Goal: Task Accomplishment & Management: Manage account settings

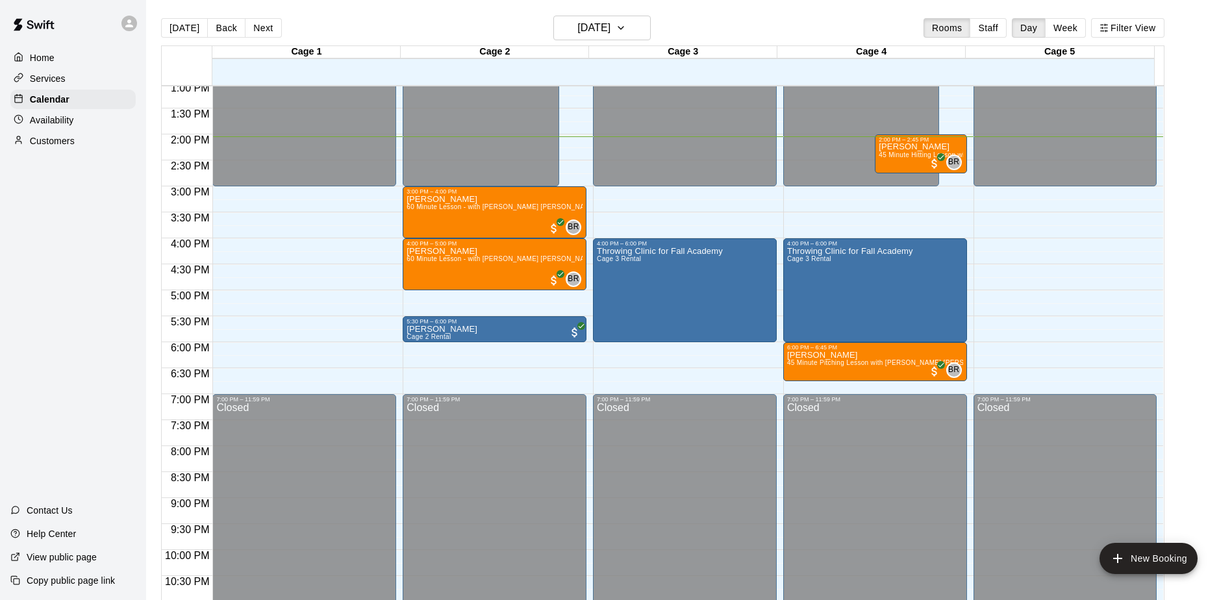
scroll to position [614, 0]
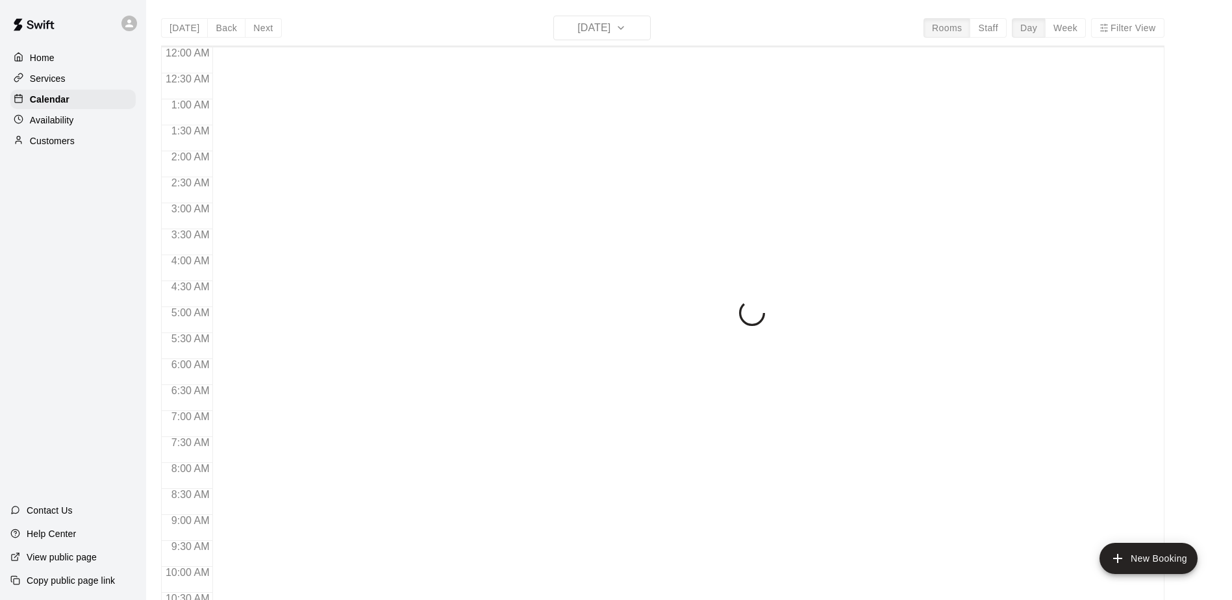
scroll to position [679, 0]
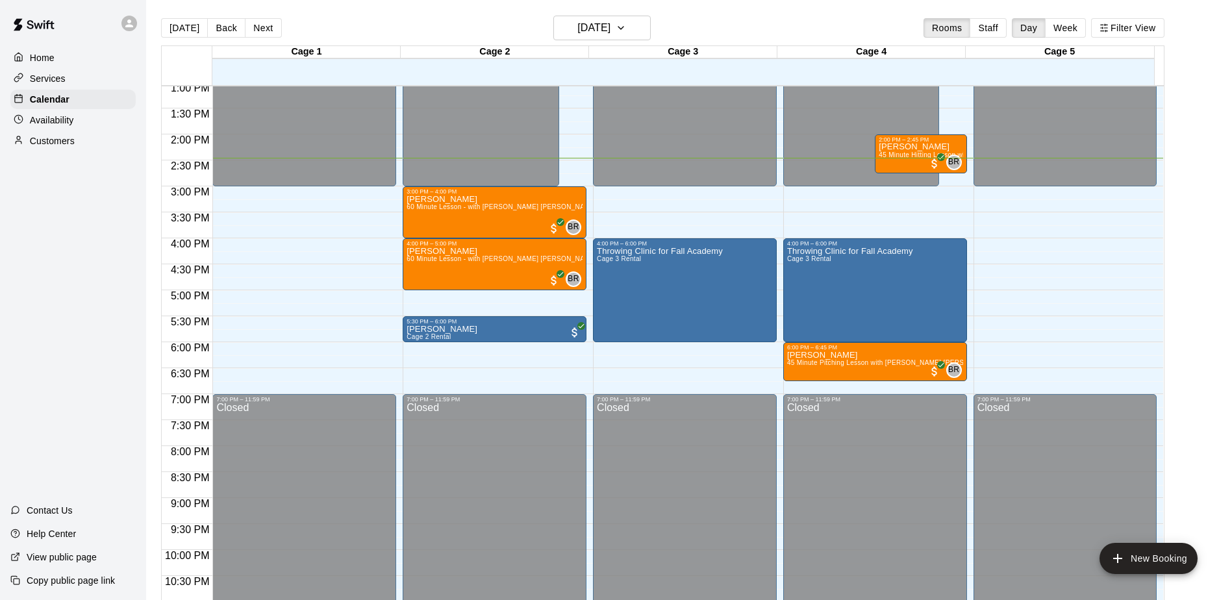
click at [99, 216] on div "Home Services Calendar Availability Customers Contact Us Help Center View publi…" at bounding box center [73, 300] width 146 height 600
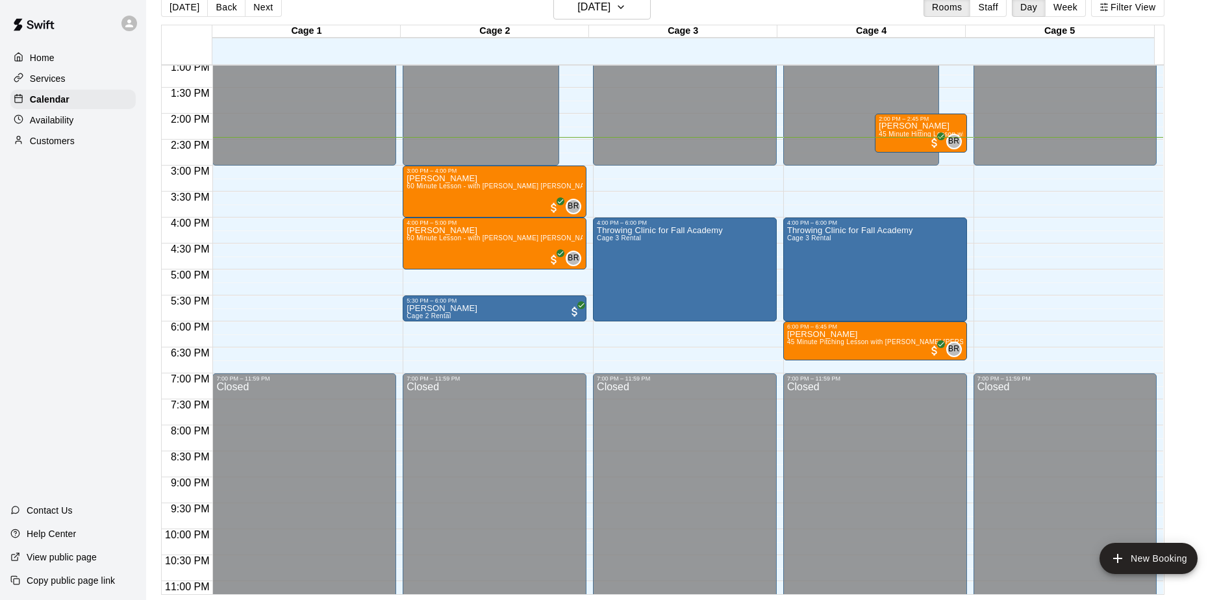
scroll to position [0, 0]
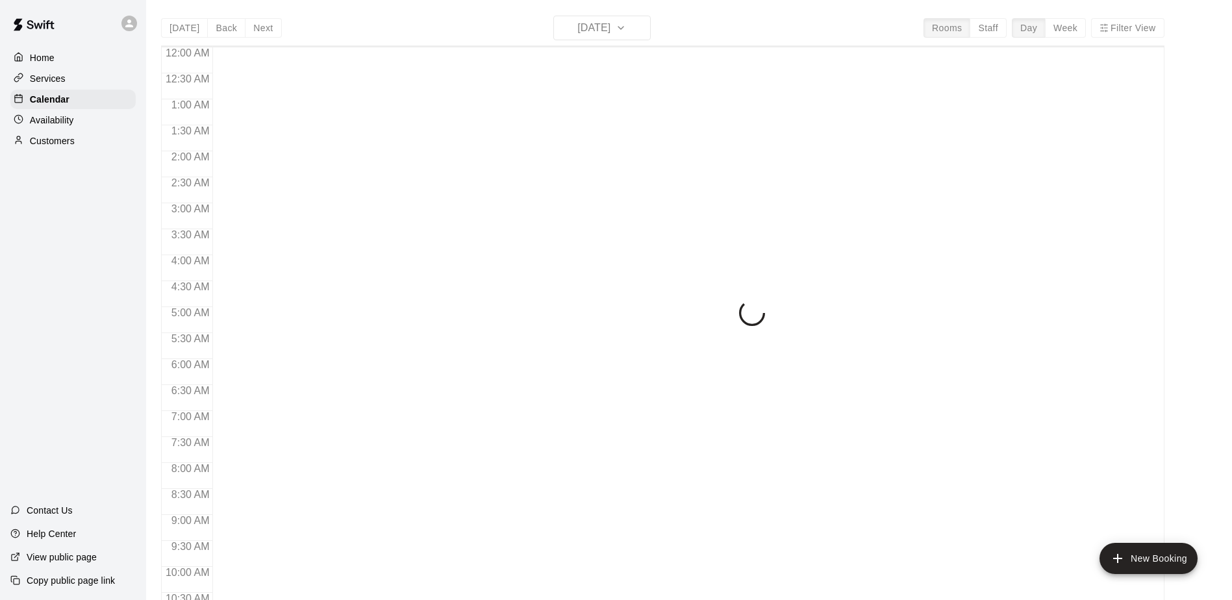
scroll to position [679, 0]
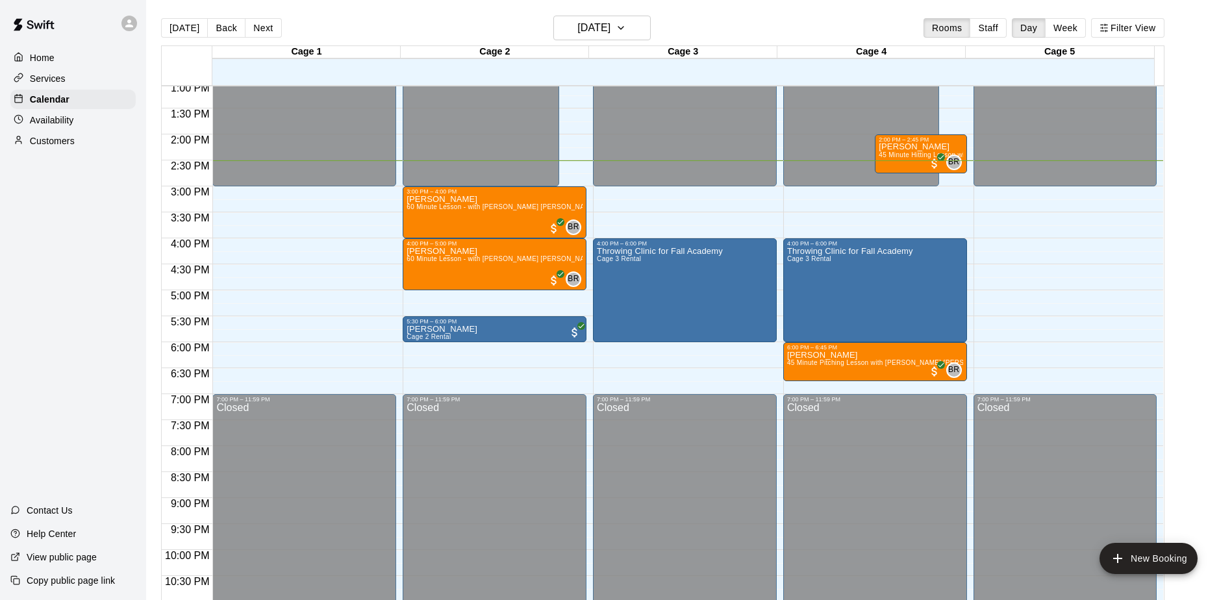
click at [84, 247] on div "Home Services Calendar Availability Customers Contact Us Help Center View publi…" at bounding box center [73, 300] width 146 height 600
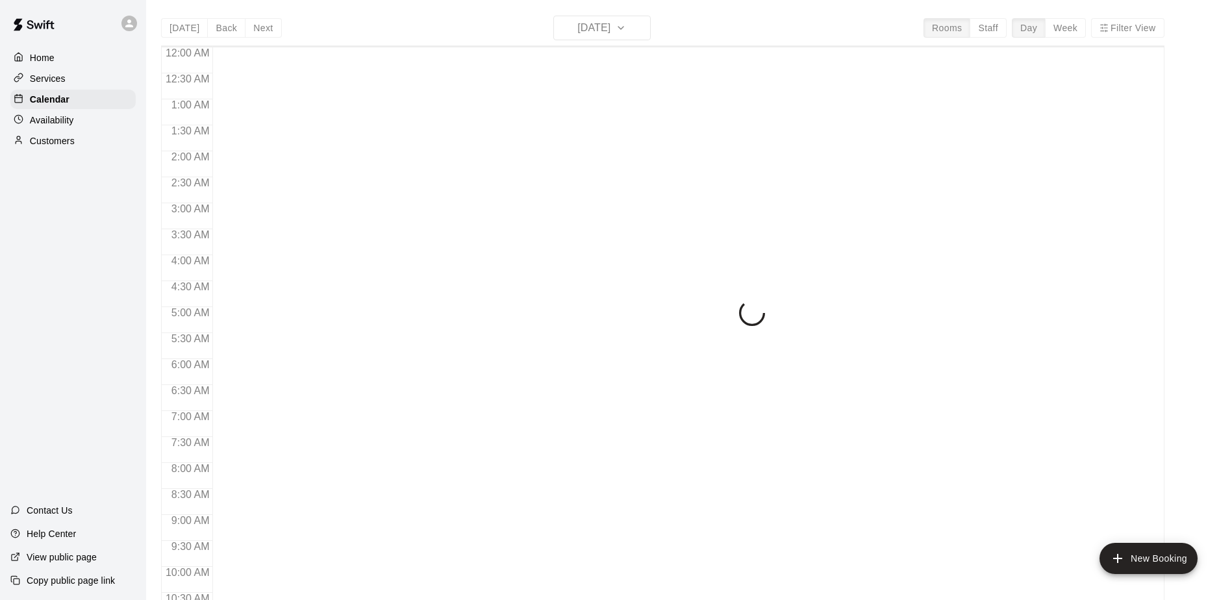
scroll to position [679, 0]
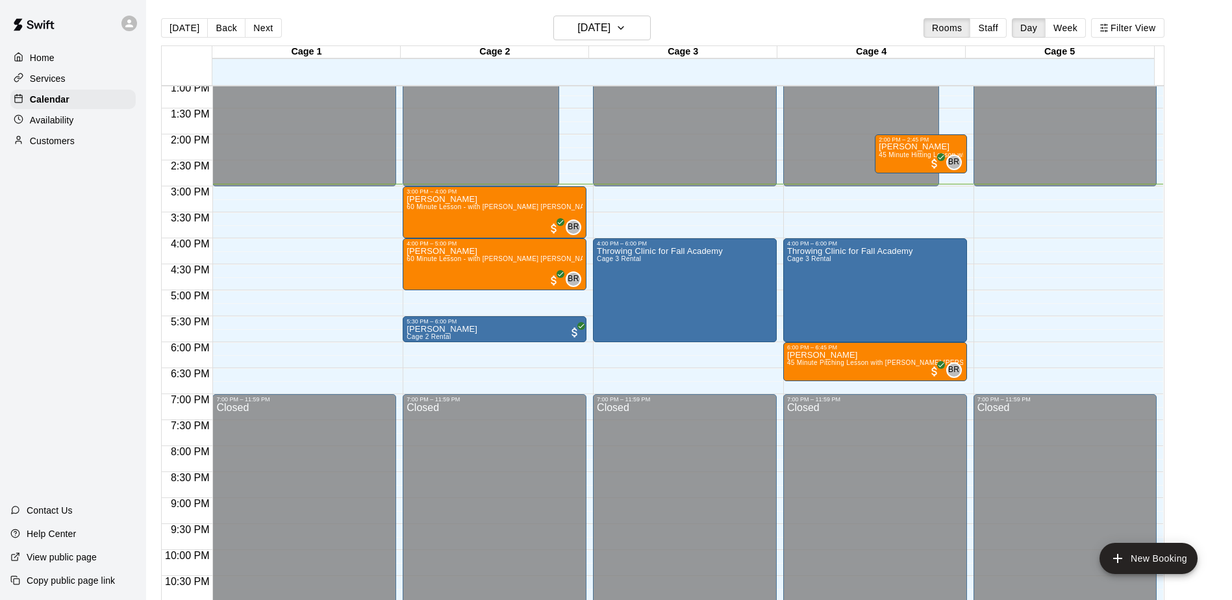
click at [113, 288] on div "Home Services Calendar Availability Customers Contact Us Help Center View publi…" at bounding box center [73, 300] width 146 height 600
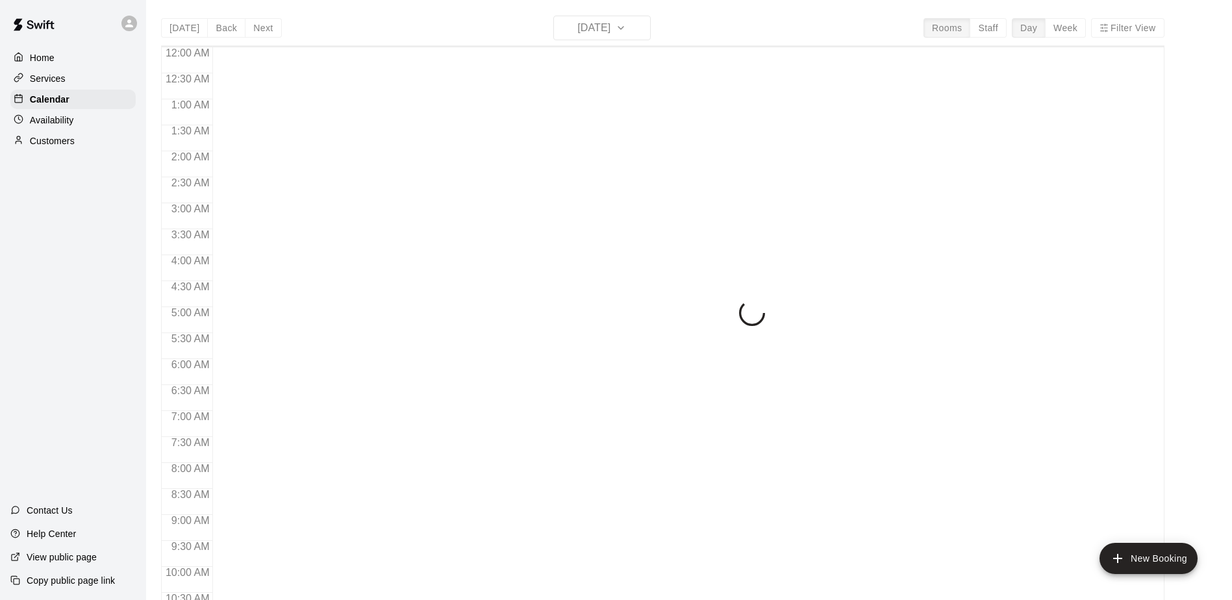
scroll to position [679, 0]
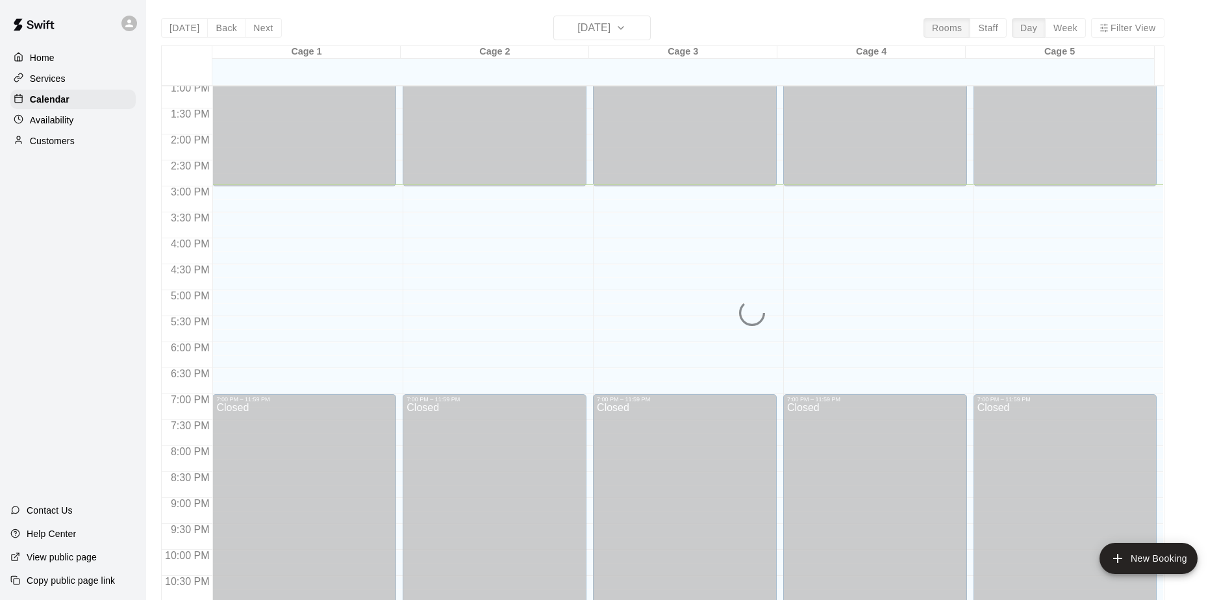
click at [82, 225] on div "Home Services Calendar Availability Customers Contact Us Help Center View publi…" at bounding box center [73, 300] width 146 height 600
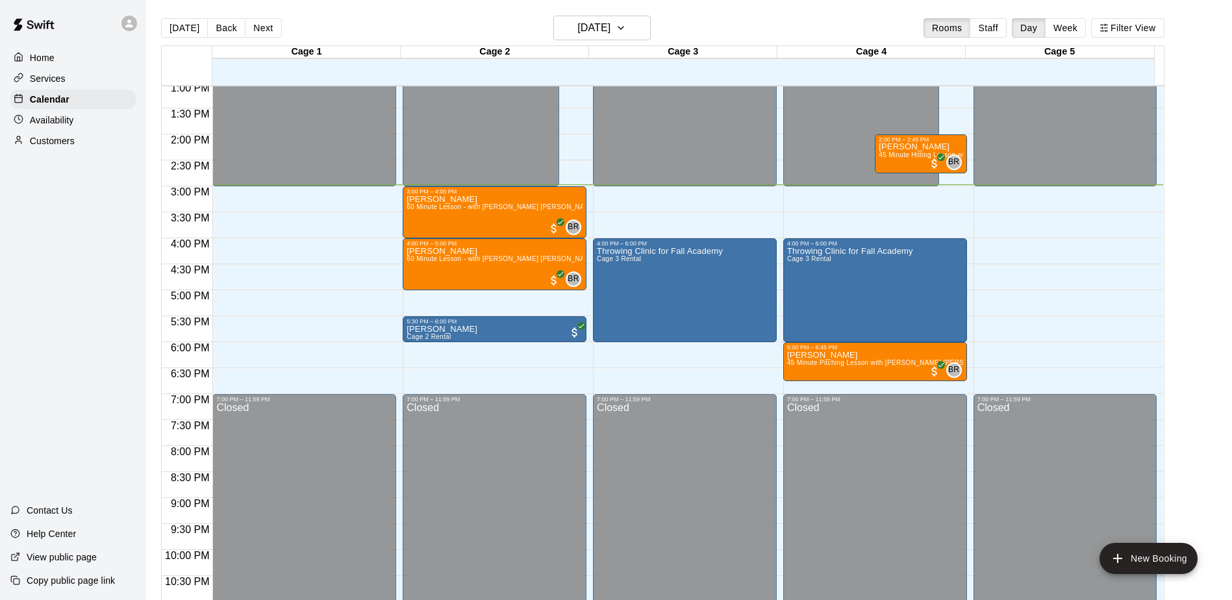
click at [82, 225] on div "Home Services Calendar Availability Customers Contact Us Help Center View publi…" at bounding box center [73, 300] width 146 height 600
click at [36, 138] on p "Customers" at bounding box center [52, 140] width 45 height 13
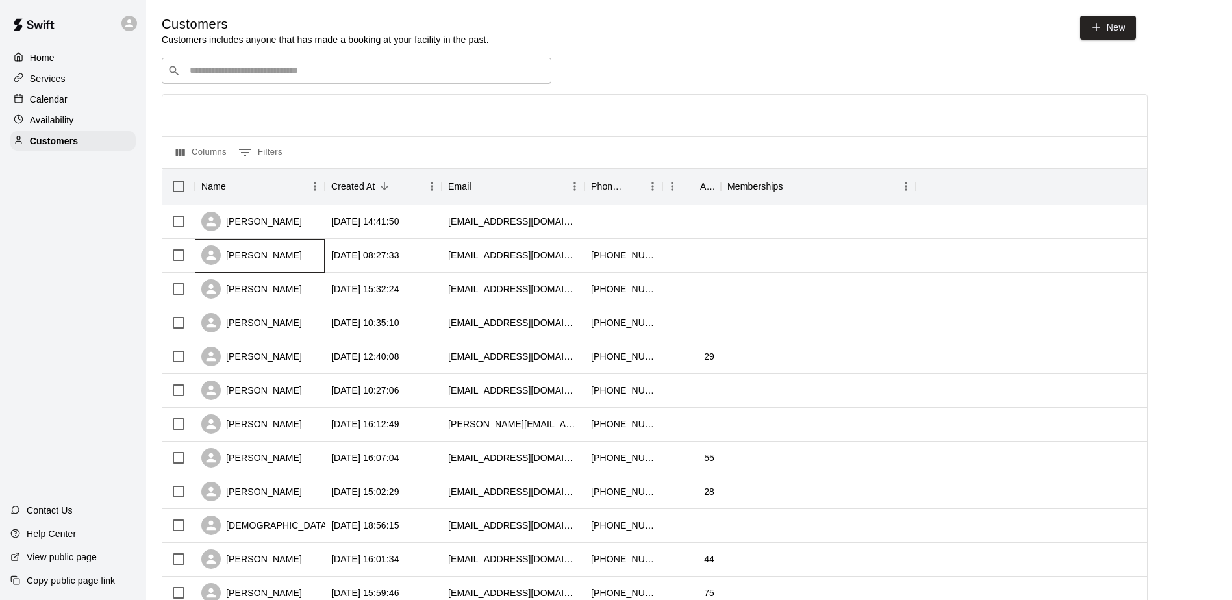
click at [277, 261] on div "Andrew Ward" at bounding box center [251, 254] width 101 height 19
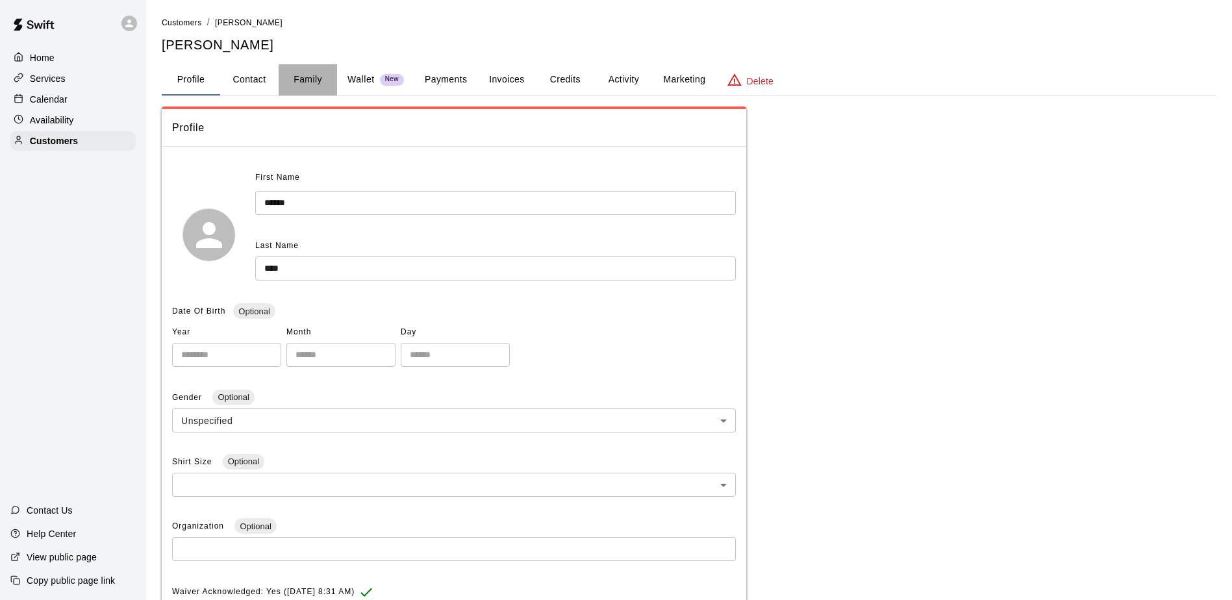
click at [296, 75] on button "Family" at bounding box center [308, 79] width 58 height 31
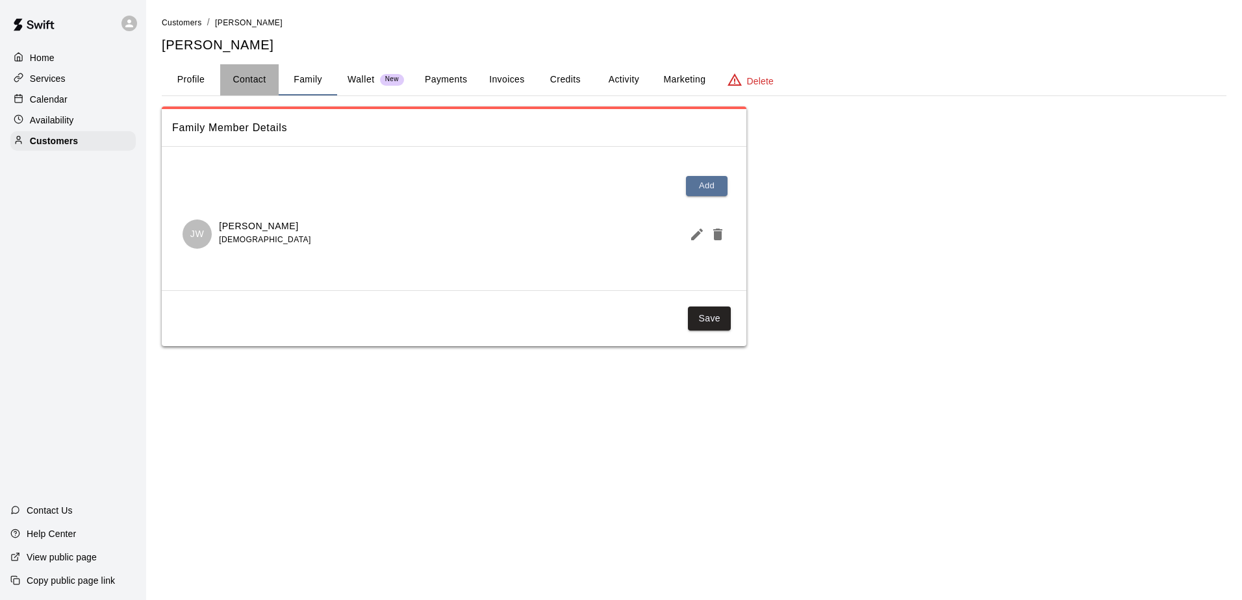
click at [244, 74] on button "Contact" at bounding box center [249, 79] width 58 height 31
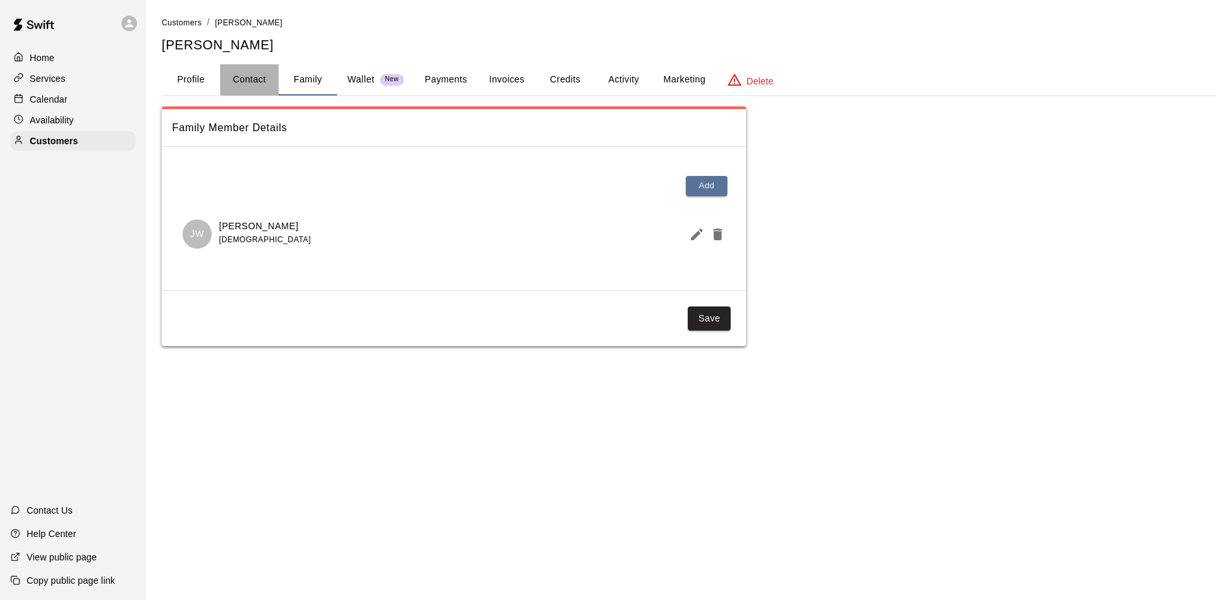
select select "**"
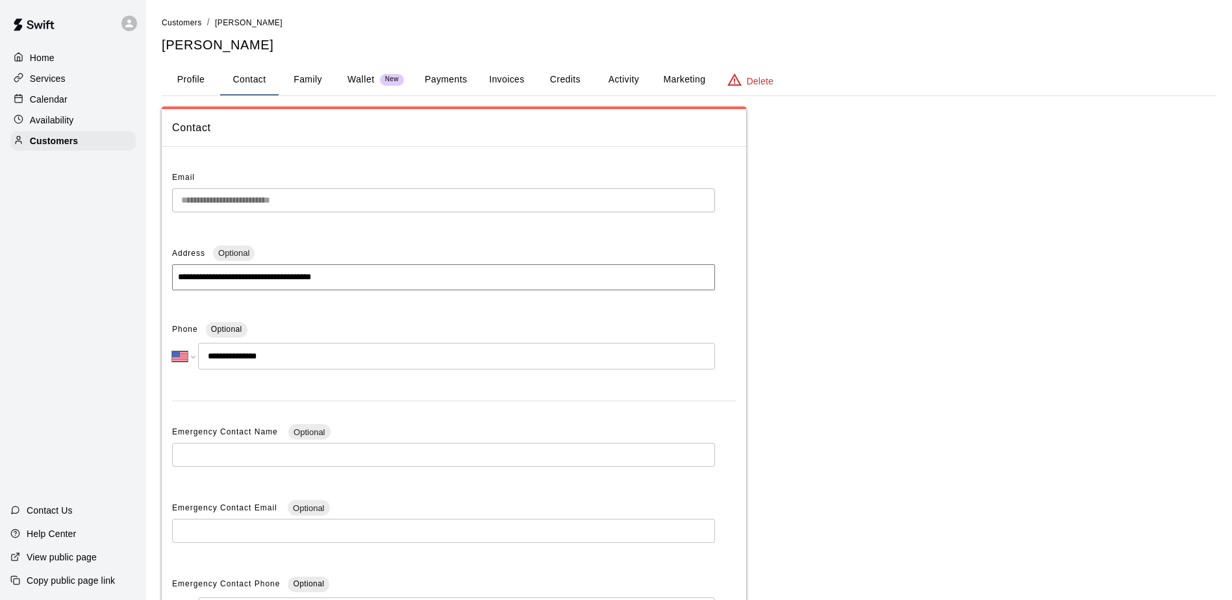
click at [149, 206] on main "**********" at bounding box center [689, 371] width 1086 height 742
click at [85, 203] on div "Home Services Calendar Availability Customers Contact Us Help Center View publi…" at bounding box center [73, 300] width 146 height 600
click at [57, 101] on p "Calendar" at bounding box center [49, 99] width 38 height 13
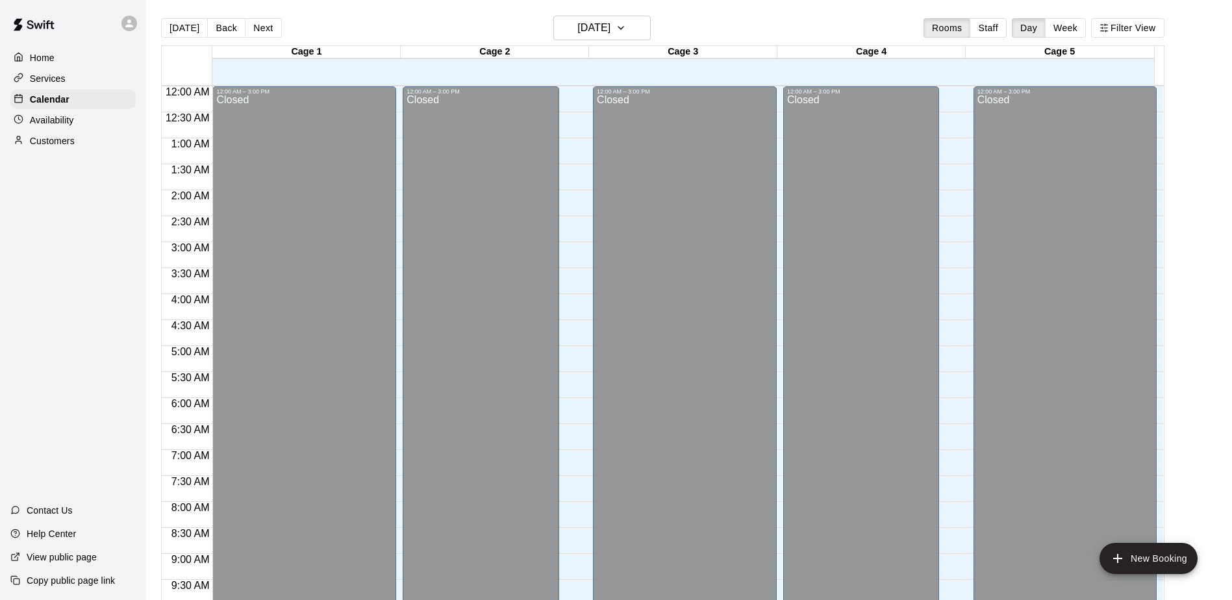
scroll to position [679, 0]
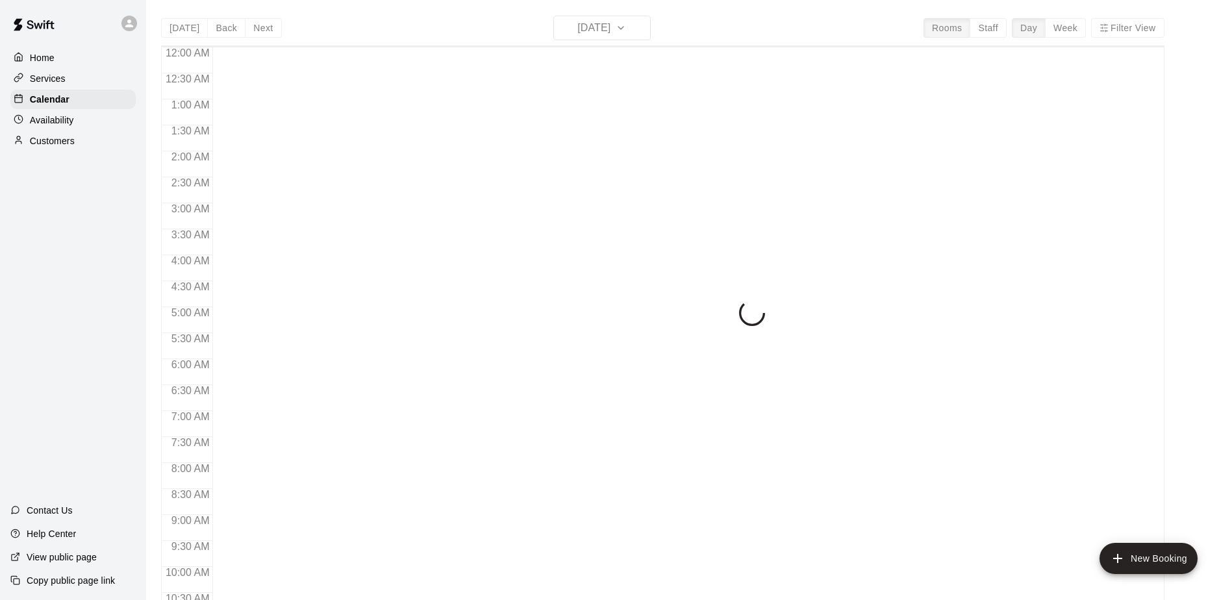
scroll to position [679, 0]
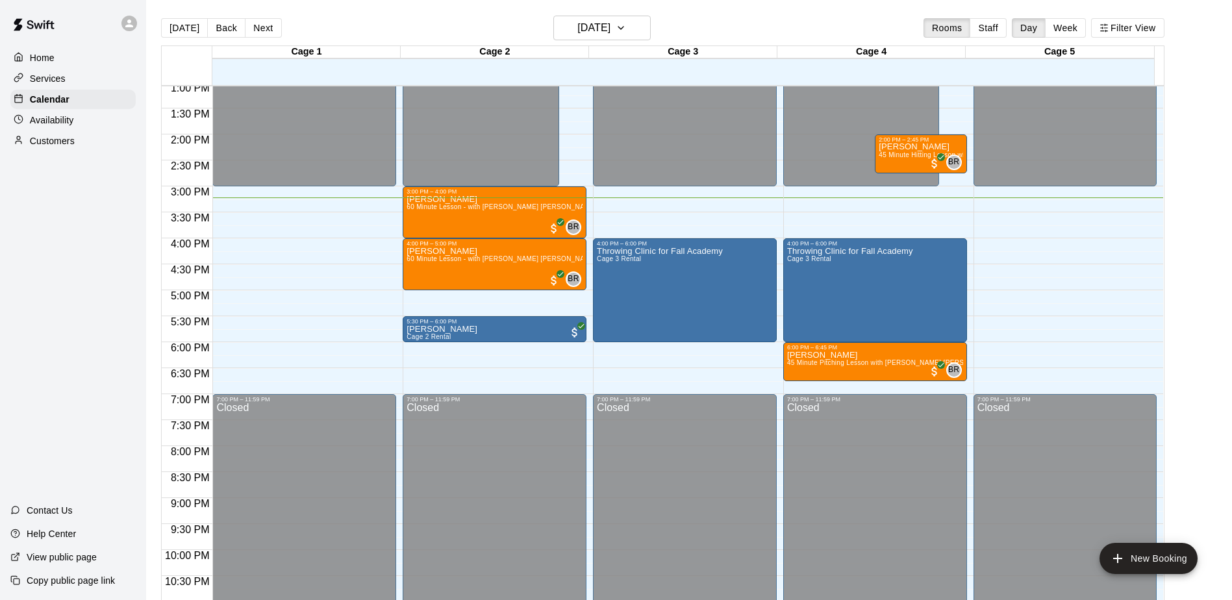
click at [104, 214] on div "Home Services Calendar Availability Customers Contact Us Help Center View publi…" at bounding box center [73, 300] width 146 height 600
click at [99, 292] on div "Home Services Calendar Availability Customers Contact Us Help Center View publi…" at bounding box center [73, 300] width 146 height 600
click at [94, 310] on div "Home Services Calendar Availability Customers Contact Us Help Center View publi…" at bounding box center [73, 300] width 146 height 600
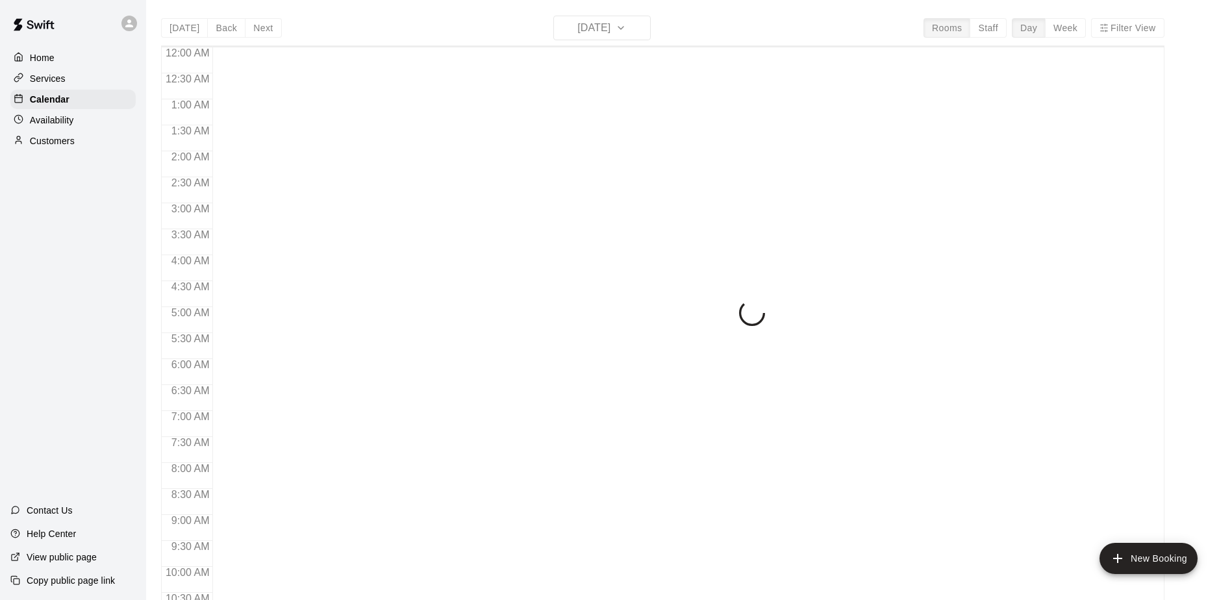
scroll to position [679, 0]
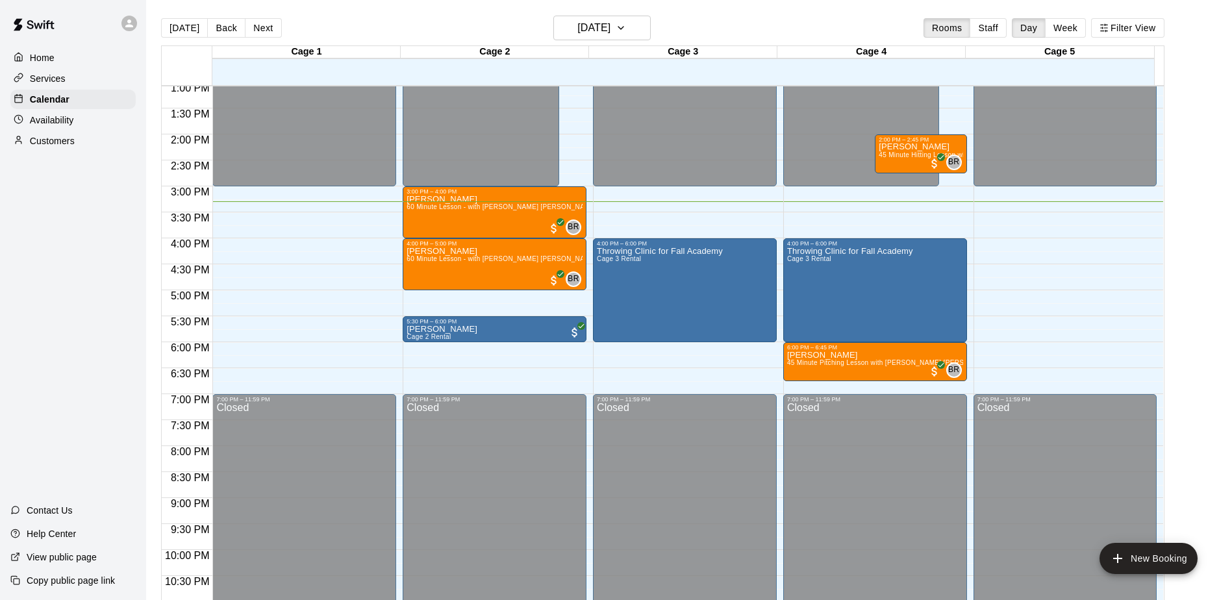
click at [114, 264] on div "Home Services Calendar Availability Customers Contact Us Help Center View publi…" at bounding box center [73, 300] width 146 height 600
click at [269, 29] on button "Next" at bounding box center [263, 27] width 36 height 19
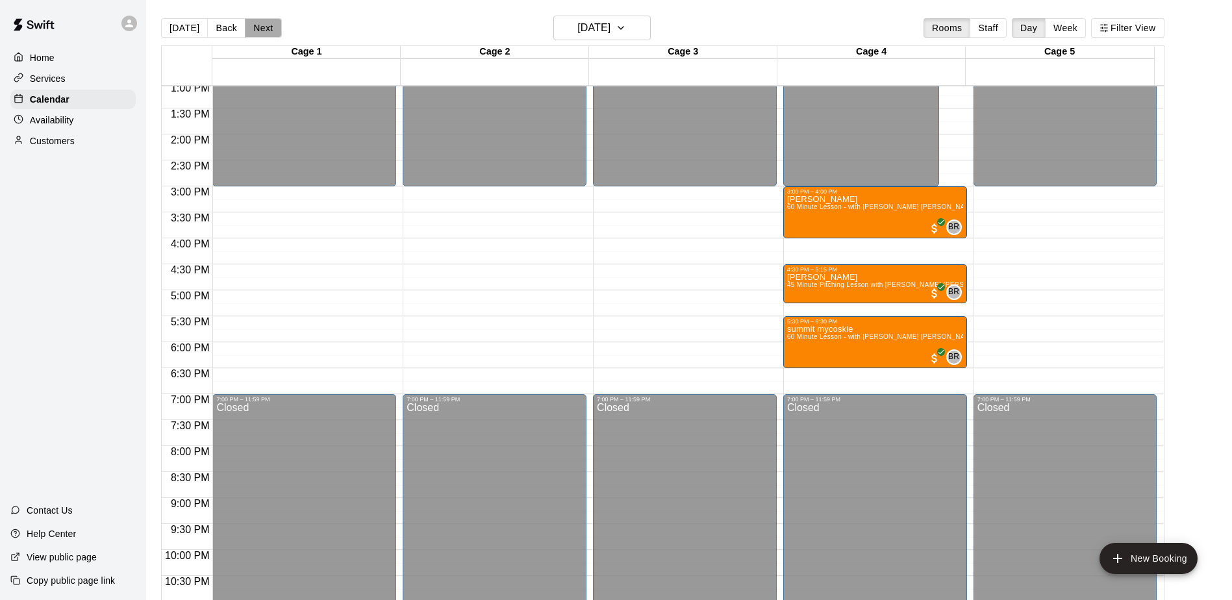
click at [269, 29] on button "Next" at bounding box center [263, 27] width 36 height 19
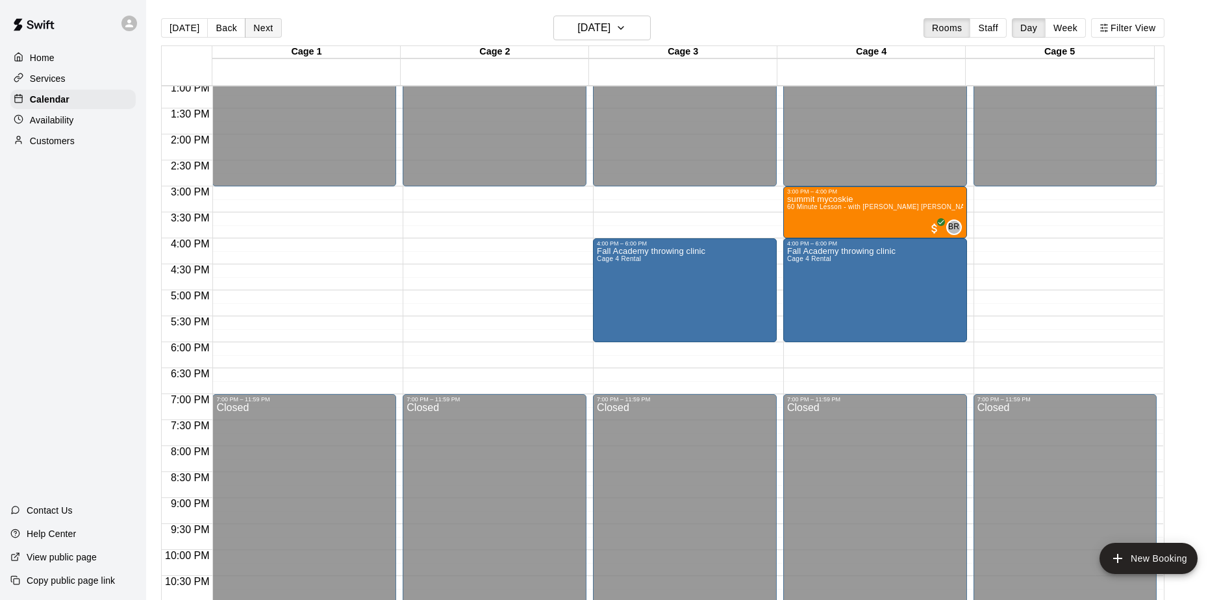
click at [269, 29] on button "Next" at bounding box center [263, 27] width 36 height 19
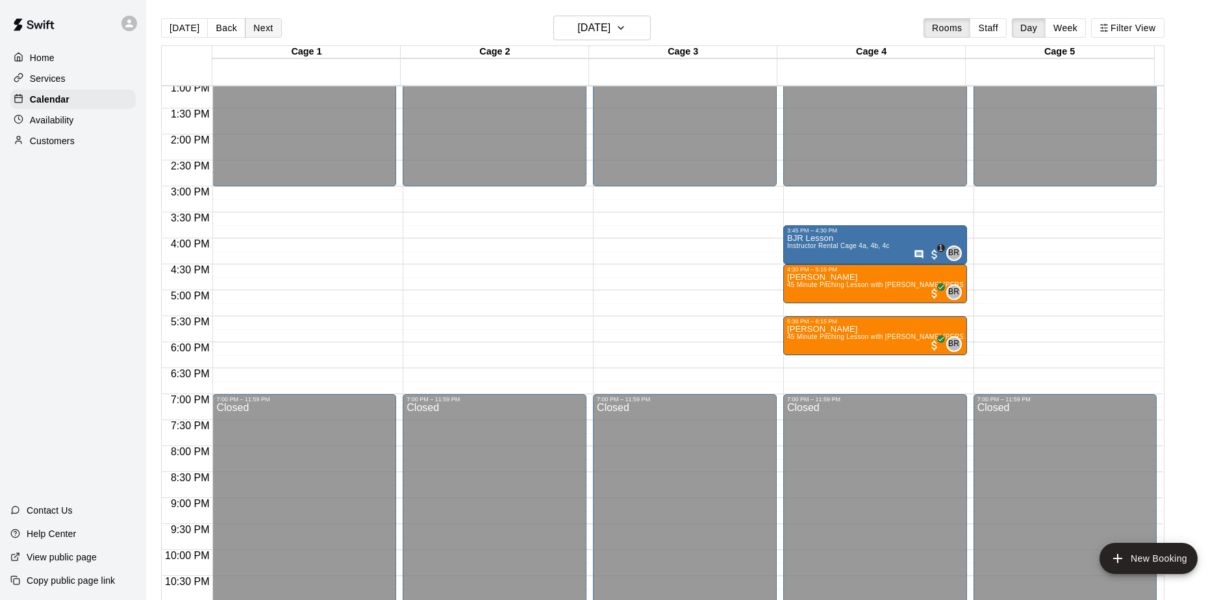
click at [269, 29] on button "Next" at bounding box center [263, 27] width 36 height 19
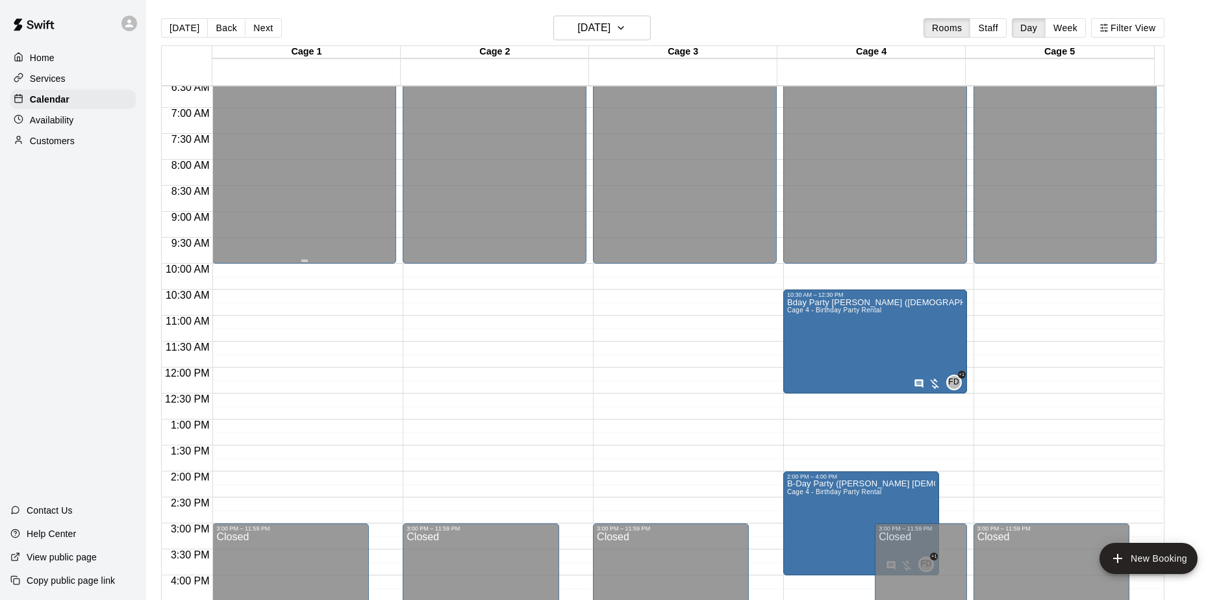
scroll to position [484, 0]
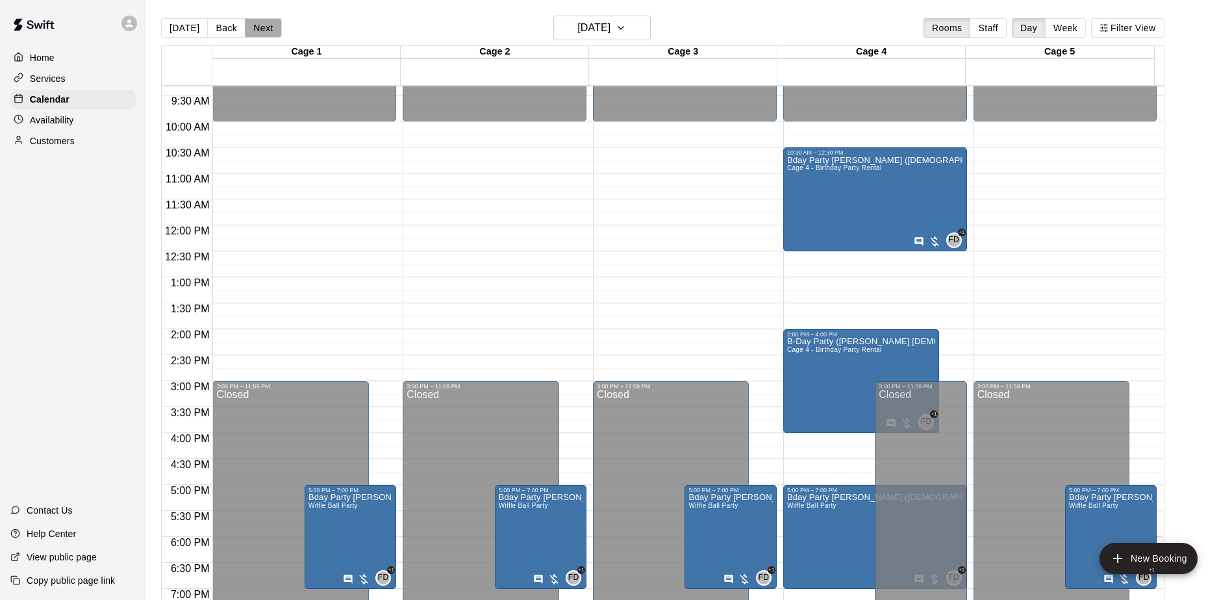
click at [258, 32] on button "Next" at bounding box center [263, 27] width 36 height 19
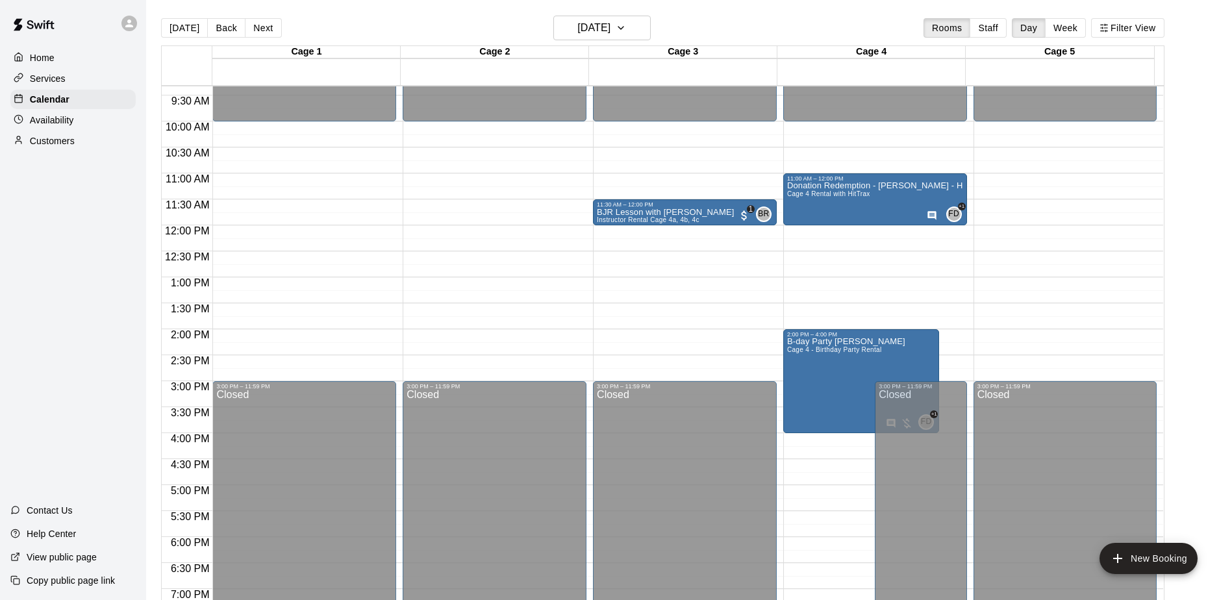
click at [51, 147] on p "Customers" at bounding box center [52, 140] width 45 height 13
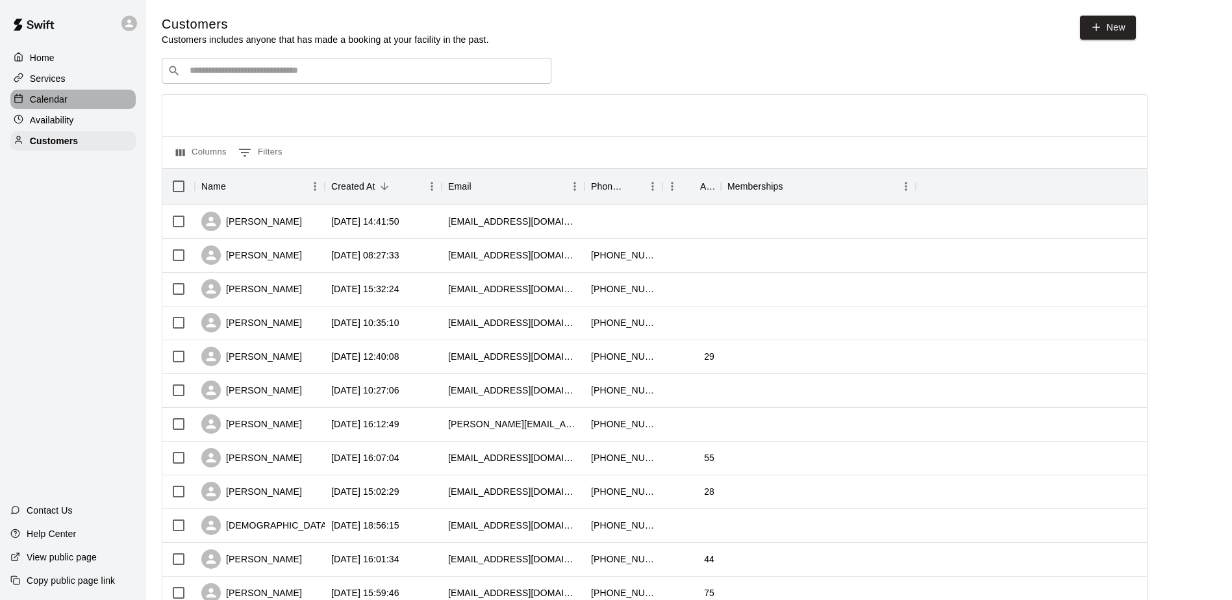
click at [56, 104] on p "Calendar" at bounding box center [49, 99] width 38 height 13
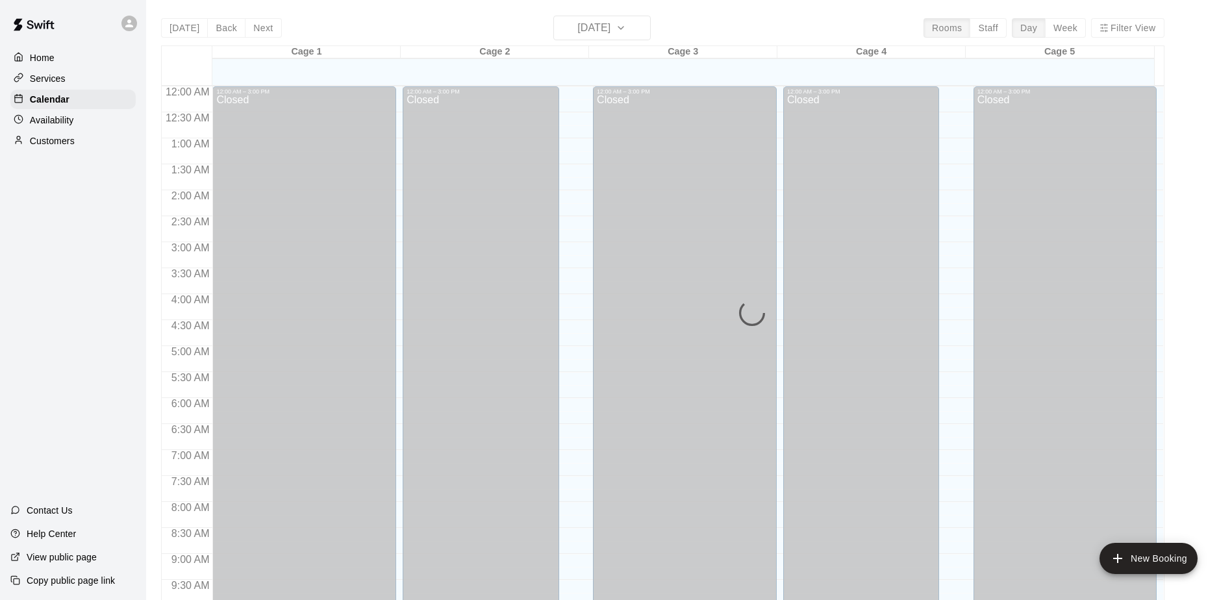
scroll to position [679, 0]
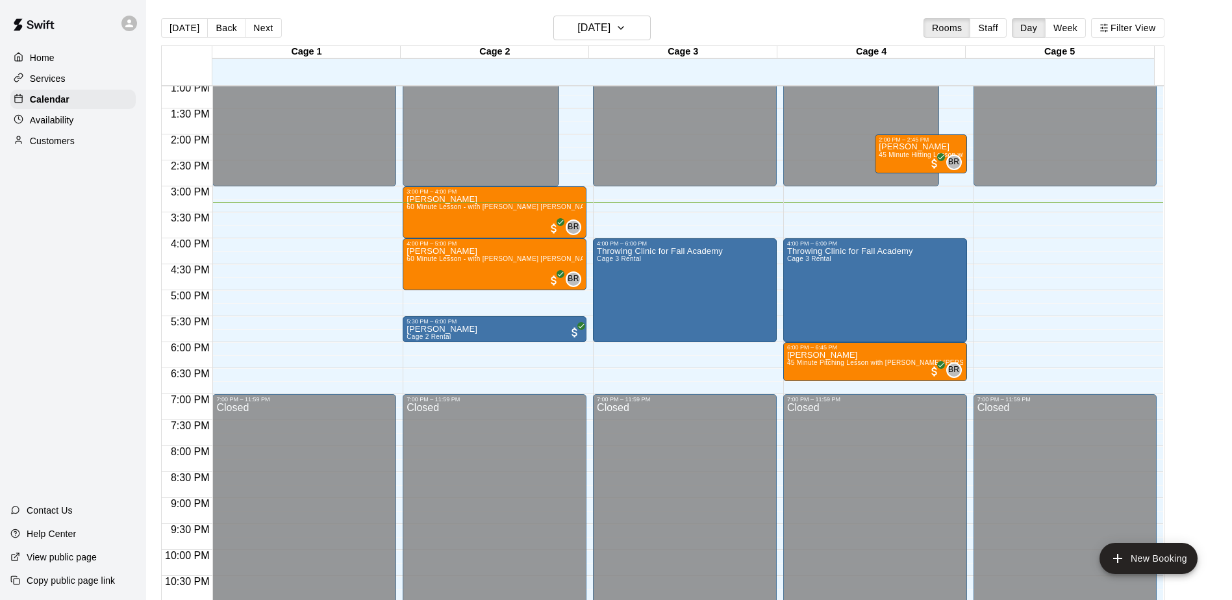
click at [69, 226] on div "Home Services Calendar Availability Customers Contact Us Help Center View publi…" at bounding box center [73, 300] width 146 height 600
click at [44, 242] on div "Home Services Calendar Availability Customers Contact Us Help Center View publi…" at bounding box center [73, 300] width 146 height 600
click at [90, 224] on div "Home Services Calendar Availability Customers Contact Us Help Center View publi…" at bounding box center [73, 300] width 146 height 600
drag, startPoint x: 69, startPoint y: 228, endPoint x: 49, endPoint y: 216, distance: 23.3
click at [66, 228] on div "Home Services Calendar Availability Customers Contact Us Help Center View publi…" at bounding box center [73, 300] width 146 height 600
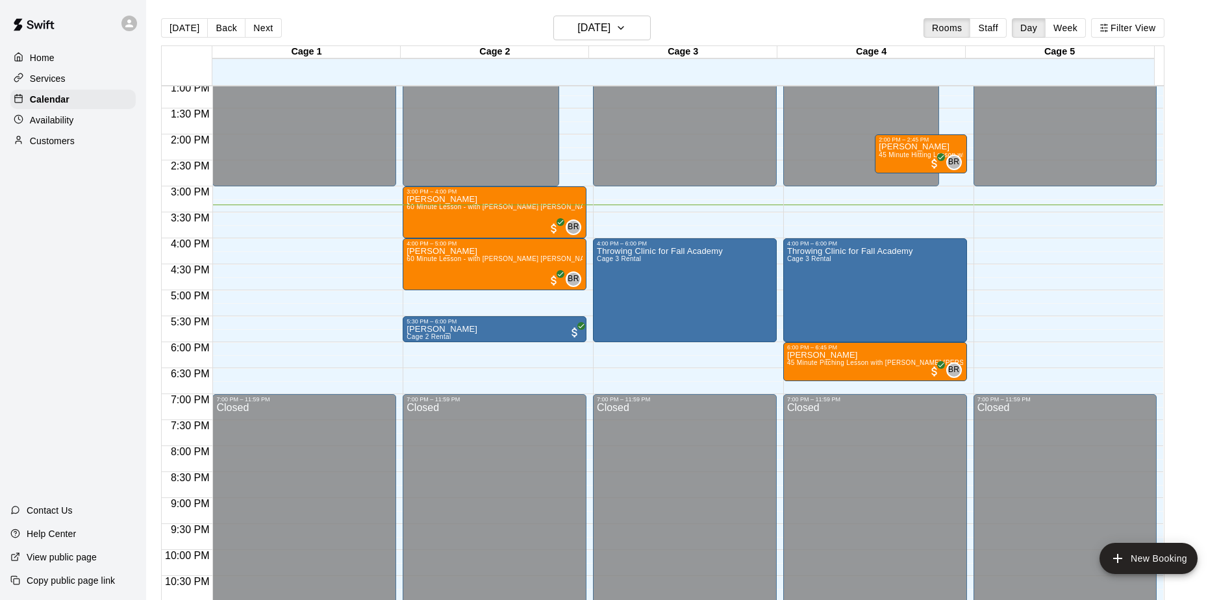
click at [23, 245] on div "Home Services Calendar Availability Customers Contact Us Help Center View publi…" at bounding box center [73, 300] width 146 height 600
click at [70, 271] on div "Home Services Calendar Availability Customers Contact Us Help Center View publi…" at bounding box center [73, 300] width 146 height 600
click at [71, 305] on div "Home Services Calendar Availability Customers Contact Us Help Center View publi…" at bounding box center [73, 300] width 146 height 600
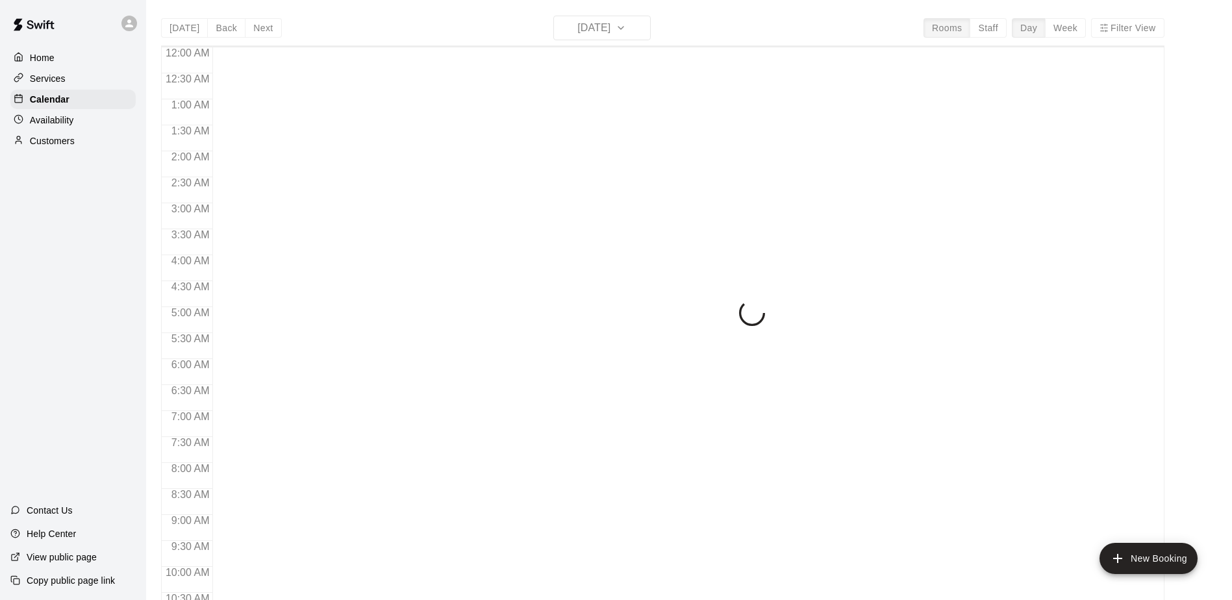
scroll to position [679, 0]
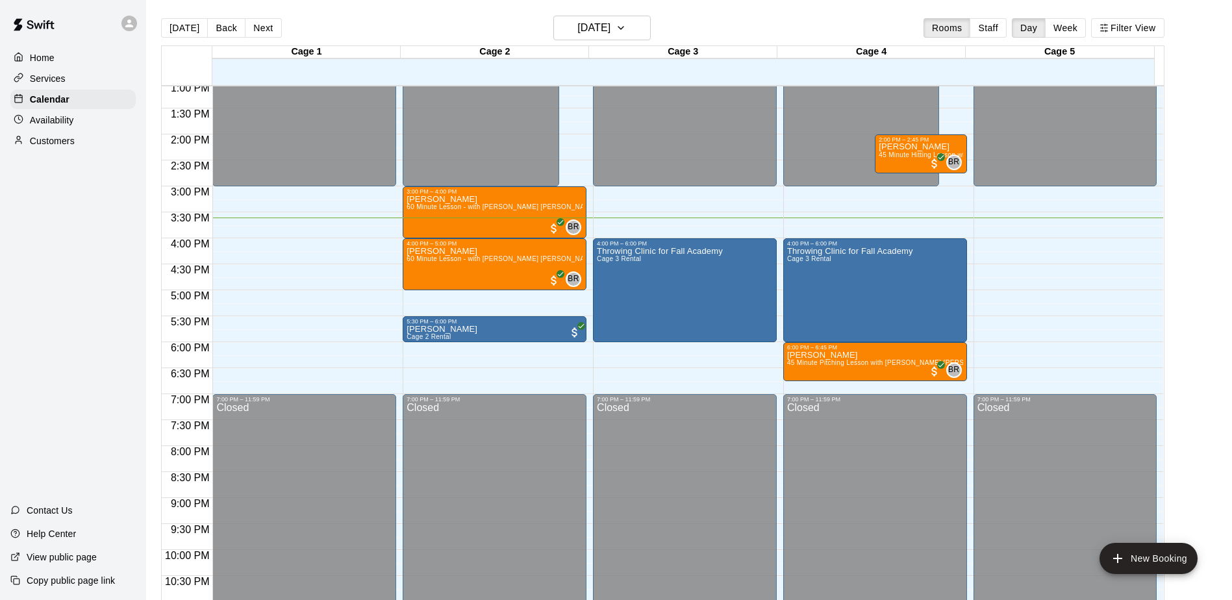
click at [76, 323] on div "Home Services Calendar Availability Customers Contact Us Help Center View publi…" at bounding box center [73, 300] width 146 height 600
click at [76, 240] on div "Home Services Calendar Availability Customers Contact Us Help Center View publi…" at bounding box center [73, 300] width 146 height 600
click at [71, 331] on div "Home Services Calendar Availability Customers Contact Us Help Center View publi…" at bounding box center [73, 300] width 146 height 600
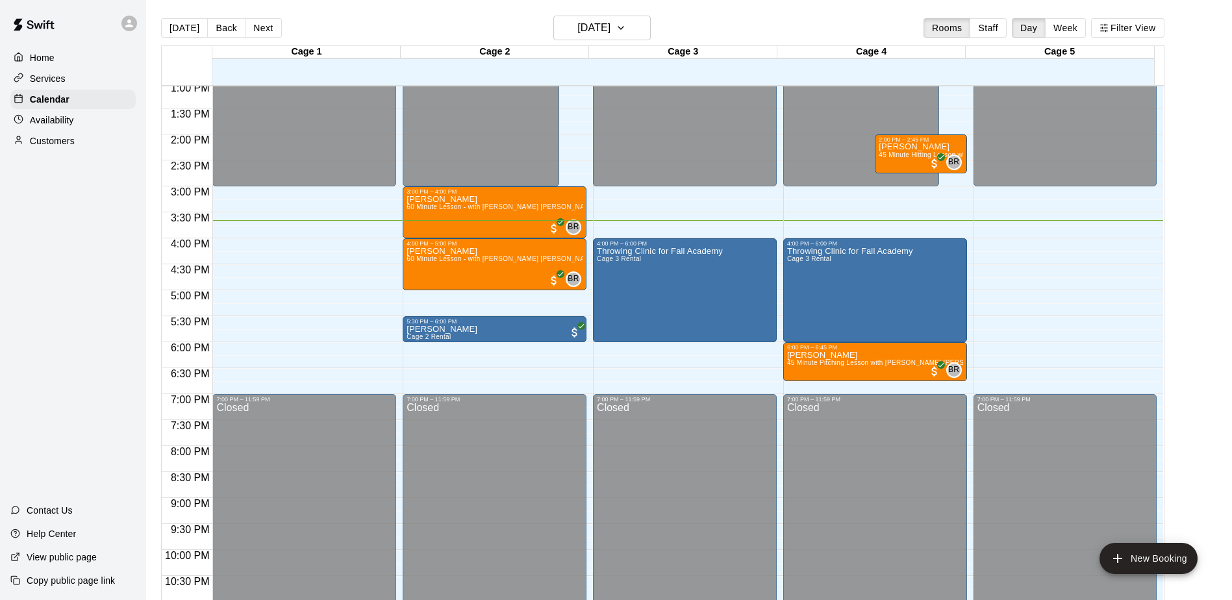
click at [50, 291] on div "Home Services Calendar Availability Customers Contact Us Help Center View publi…" at bounding box center [73, 300] width 146 height 600
click at [110, 358] on div "Home Services Calendar Availability Customers Contact Us Help Center View publi…" at bounding box center [73, 300] width 146 height 600
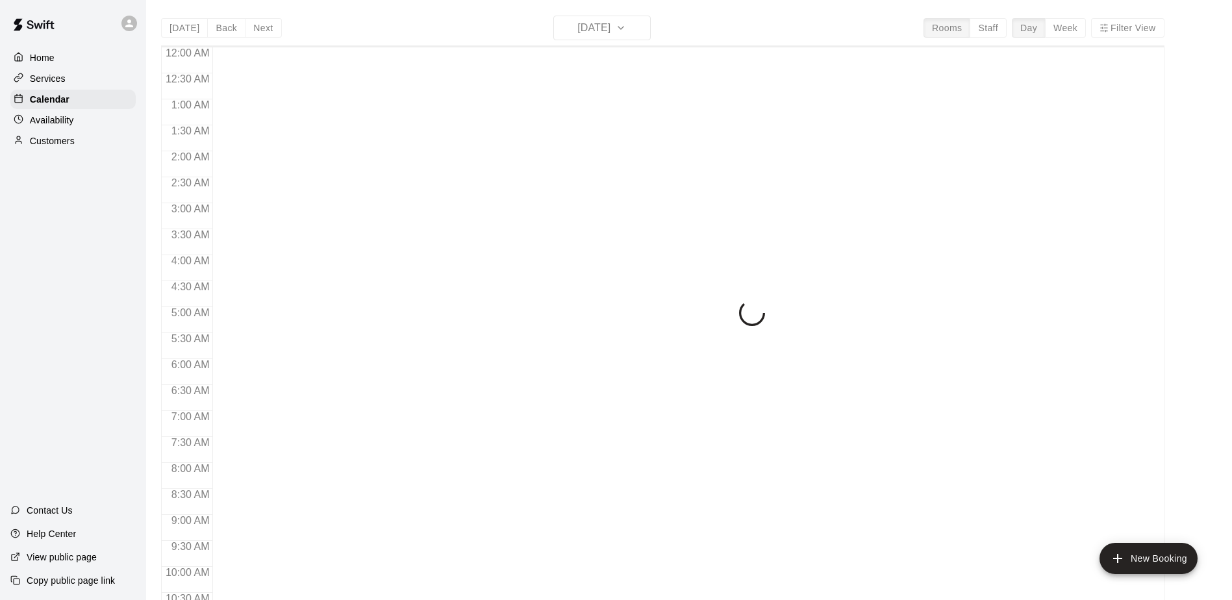
scroll to position [679, 0]
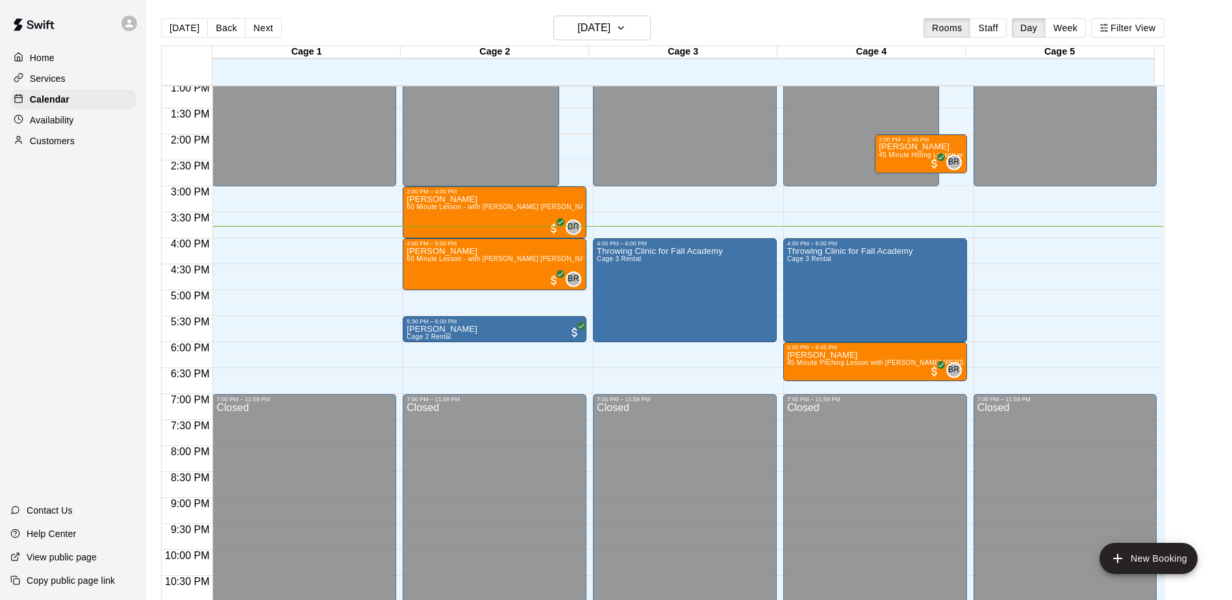
click at [101, 227] on div "Home Services Calendar Availability Customers Contact Us Help Center View publi…" at bounding box center [73, 300] width 146 height 600
click at [97, 229] on div "Home Services Calendar Availability Customers Contact Us Help Center View publi…" at bounding box center [73, 300] width 146 height 600
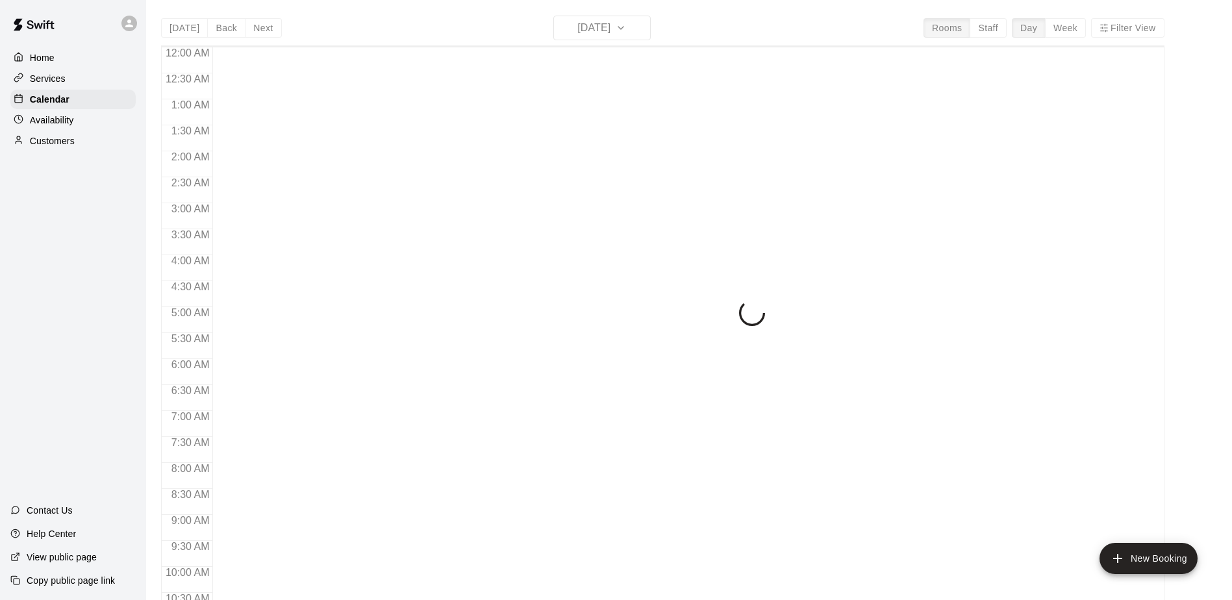
scroll to position [679, 0]
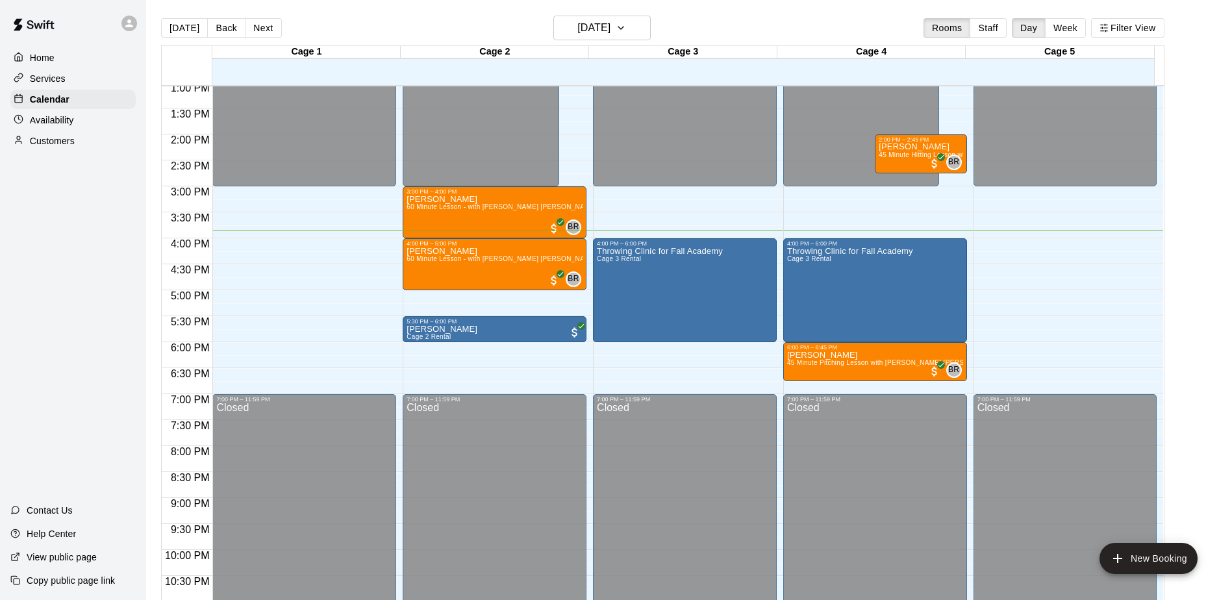
click at [84, 319] on div "Home Services Calendar Availability Customers Contact Us Help Center View publi…" at bounding box center [73, 300] width 146 height 600
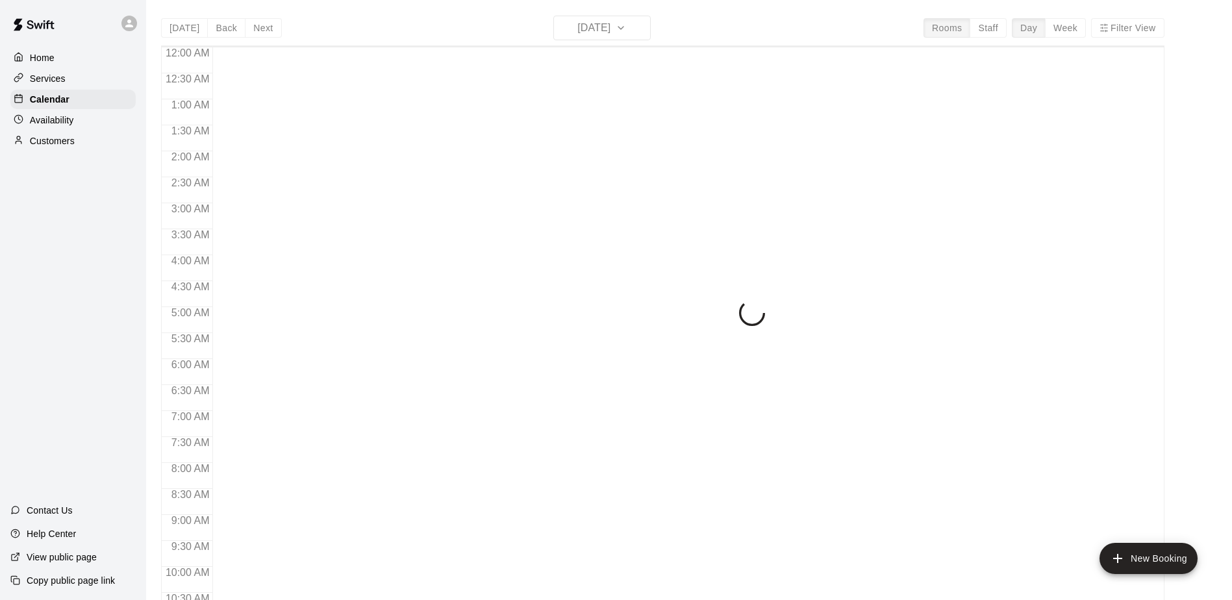
scroll to position [679, 0]
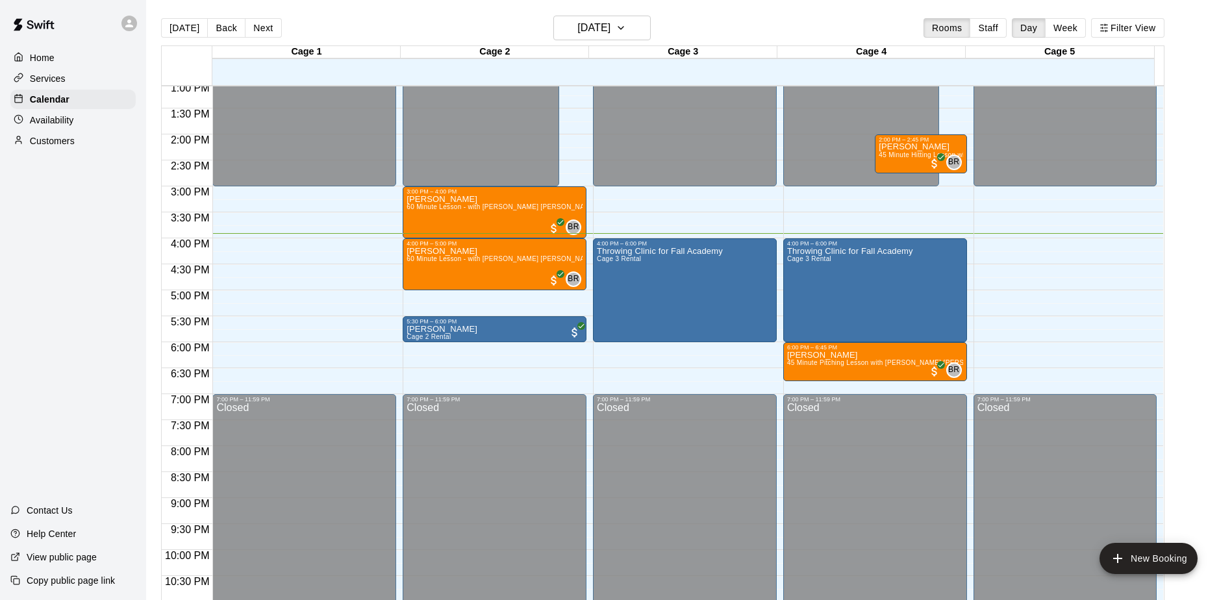
click at [109, 221] on div "Home Services Calendar Availability Customers Contact Us Help Center View publi…" at bounding box center [73, 300] width 146 height 600
click at [72, 344] on div "Home Services Calendar Availability Customers Contact Us Help Center View publi…" at bounding box center [73, 300] width 146 height 600
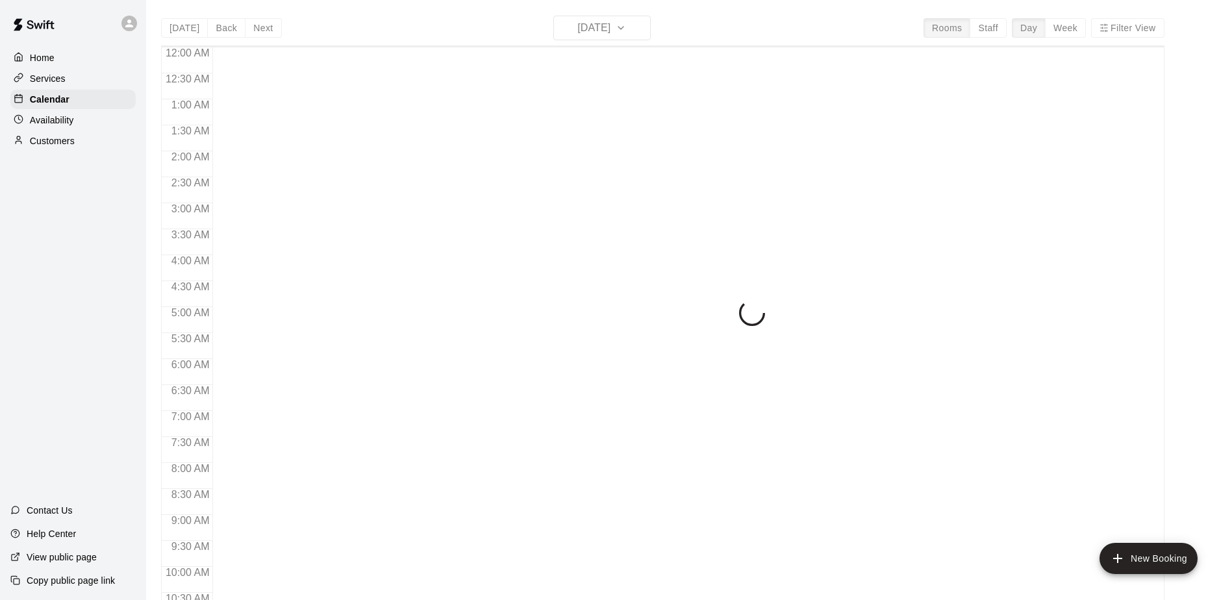
scroll to position [679, 0]
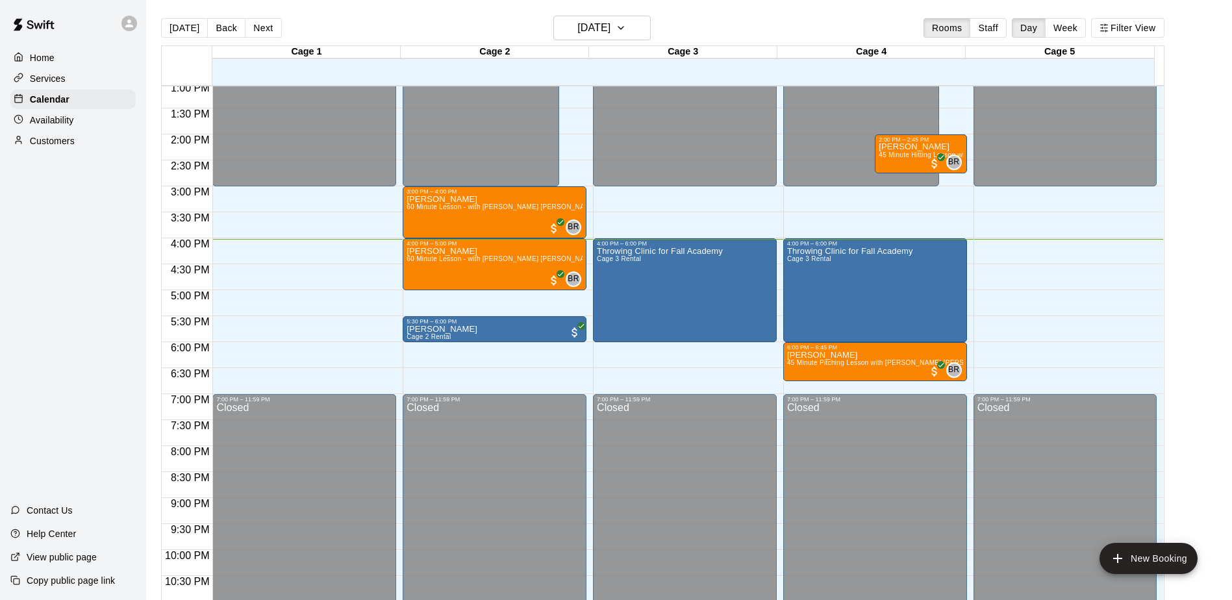
click at [84, 253] on div "Home Services Calendar Availability Customers Contact Us Help Center View publi…" at bounding box center [73, 300] width 146 height 600
click at [101, 221] on div "Home Services Calendar Availability Customers Contact Us Help Center View publi…" at bounding box center [73, 300] width 146 height 600
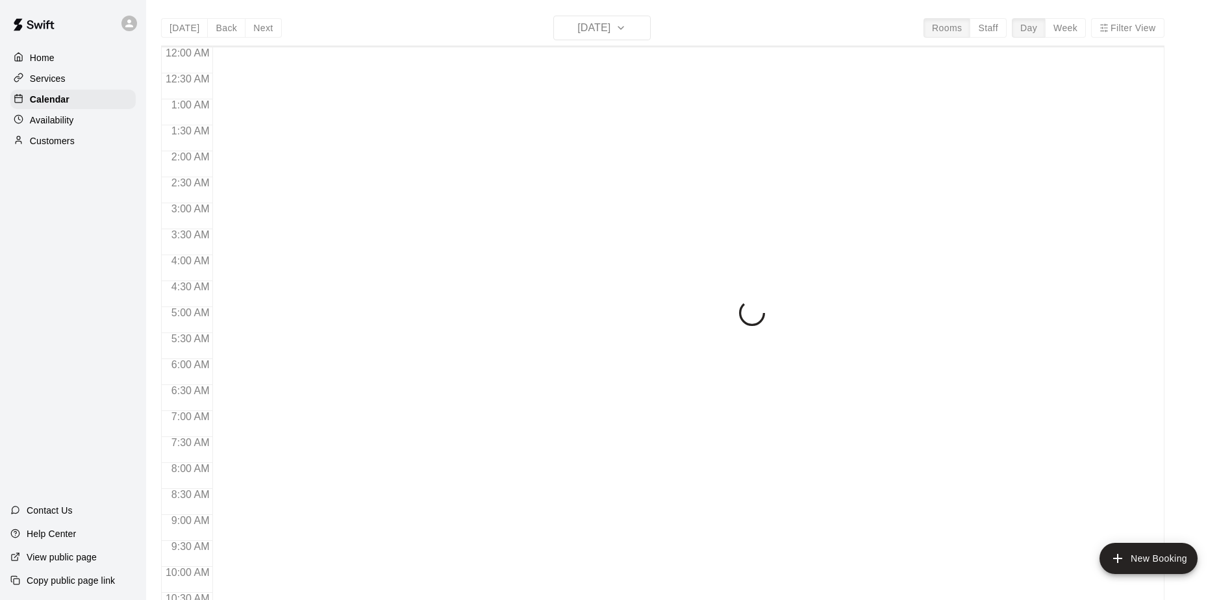
scroll to position [679, 0]
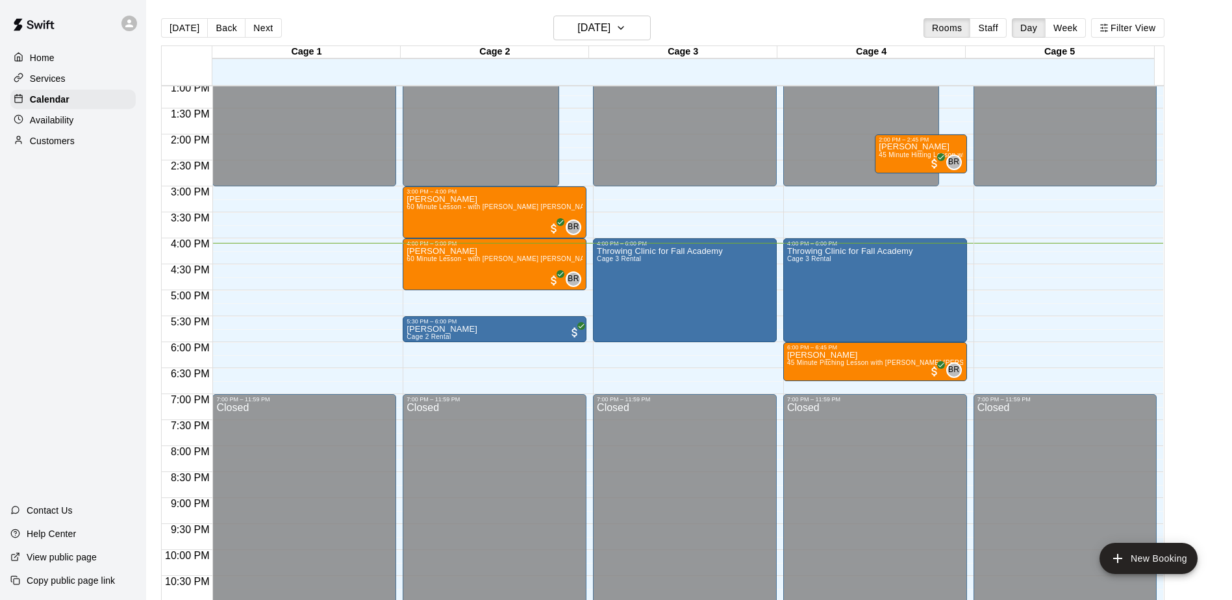
click at [100, 315] on div "Home Services Calendar Availability Customers Contact Us Help Center View publi…" at bounding box center [73, 300] width 146 height 600
drag, startPoint x: 100, startPoint y: 315, endPoint x: 118, endPoint y: 308, distance: 19.5
click at [102, 314] on div "Home Services Calendar Availability Customers Contact Us Help Center View publi…" at bounding box center [73, 300] width 146 height 600
click at [82, 382] on div "Home Services Calendar Availability Customers Contact Us Help Center View publi…" at bounding box center [73, 300] width 146 height 600
click at [83, 382] on div "Home Services Calendar Availability Customers Contact Us Help Center View publi…" at bounding box center [73, 300] width 146 height 600
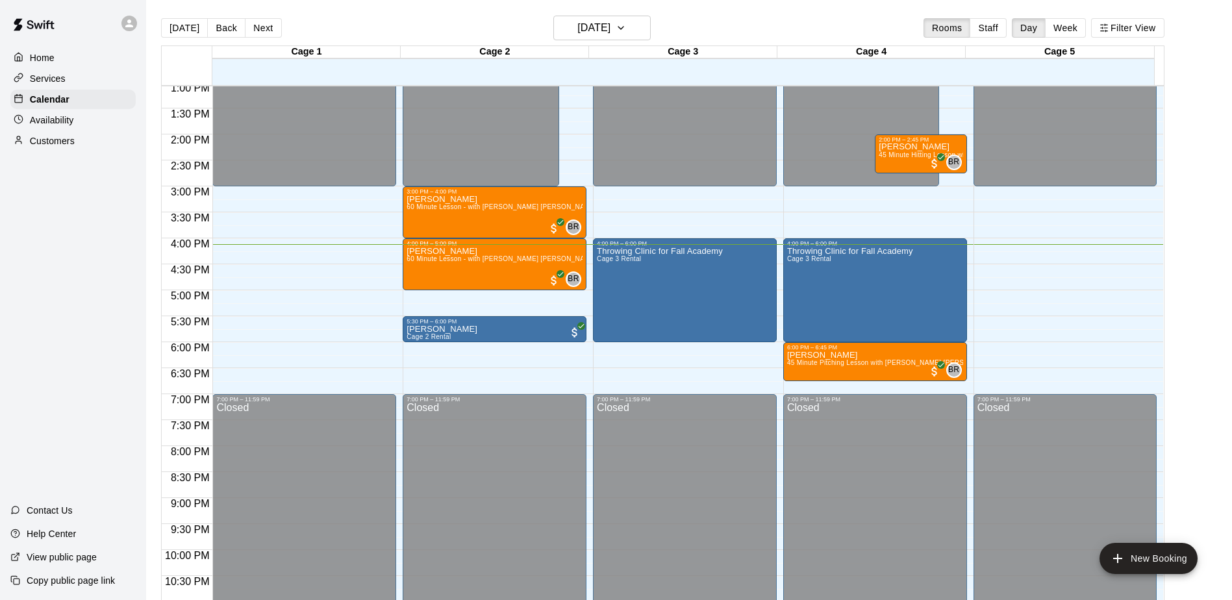
click at [83, 382] on div "Home Services Calendar Availability Customers Contact Us Help Center View publi…" at bounding box center [73, 300] width 146 height 600
click at [88, 268] on div "Home Services Calendar Availability Customers Contact Us Help Center View publi…" at bounding box center [73, 300] width 146 height 600
click at [88, 262] on div "Home Services Calendar Availability Customers Contact Us Help Center View publi…" at bounding box center [73, 300] width 146 height 600
click at [69, 226] on div "Home Services Calendar Availability Customers Contact Us Help Center View publi…" at bounding box center [73, 300] width 146 height 600
click at [56, 329] on div "Home Services Calendar Availability Customers Contact Us Help Center View publi…" at bounding box center [73, 300] width 146 height 600
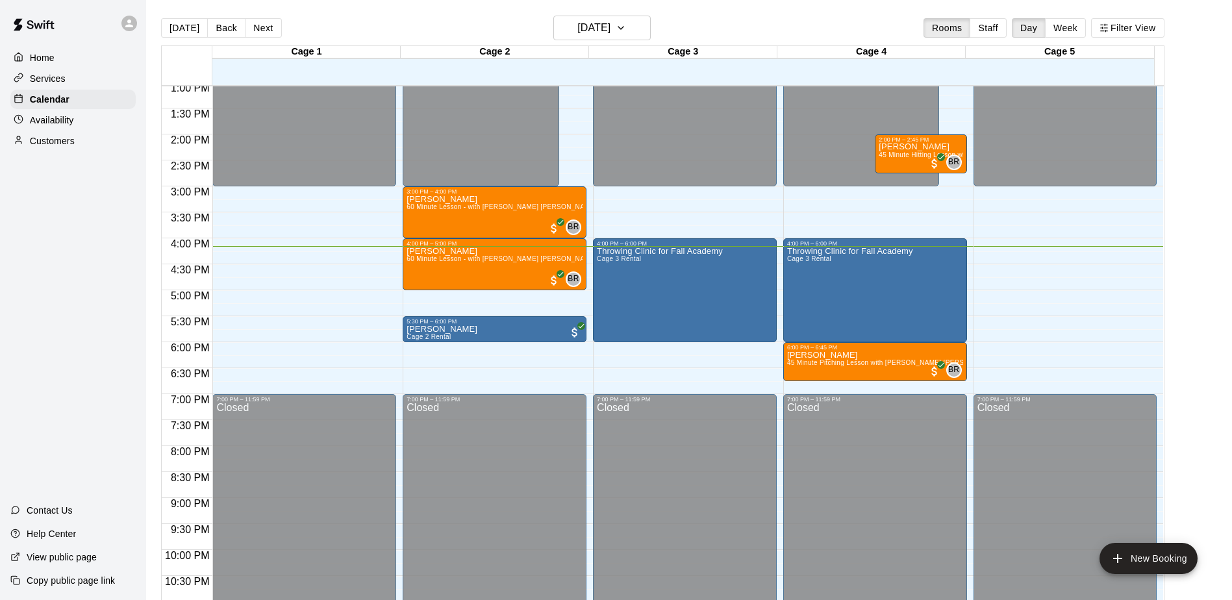
click at [93, 315] on div "Home Services Calendar Availability Customers Contact Us Help Center View publi…" at bounding box center [73, 300] width 146 height 600
click at [1197, 304] on main "[DATE] Back [DATE][DATE] Rooms Staff Day Week Filter View Cage 1 19 Tue Cage 2 …" at bounding box center [688, 316] width 1075 height 600
click at [1207, 313] on main "[DATE] Back [DATE][DATE] Rooms Staff Day Week Filter View Cage 1 19 Tue Cage 2 …" at bounding box center [688, 316] width 1075 height 600
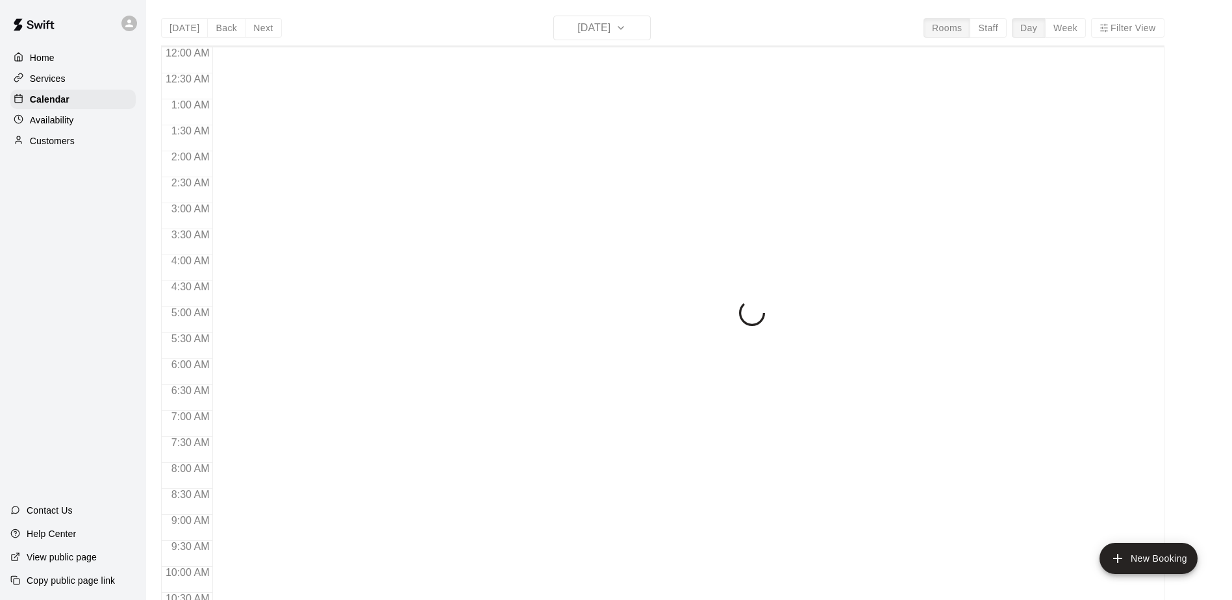
scroll to position [679, 0]
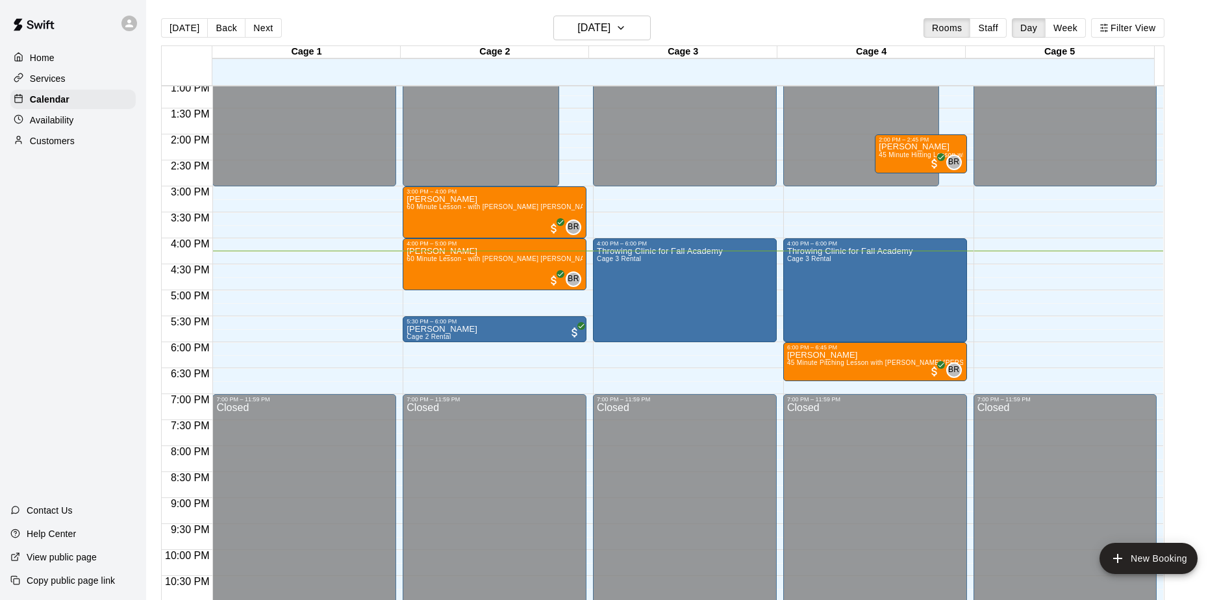
drag, startPoint x: 0, startPoint y: 0, endPoint x: 60, endPoint y: 225, distance: 233.1
click at [60, 225] on div "Home Services Calendar Availability Customers Contact Us Help Center View publi…" at bounding box center [73, 300] width 146 height 600
click at [101, 344] on div "Home Services Calendar Availability Customers Contact Us Help Center View publi…" at bounding box center [73, 300] width 146 height 600
click at [88, 287] on div "Home Services Calendar Availability Customers Contact Us Help Center View publi…" at bounding box center [73, 300] width 146 height 600
click at [90, 287] on div "Home Services Calendar Availability Customers Contact Us Help Center View publi…" at bounding box center [73, 300] width 146 height 600
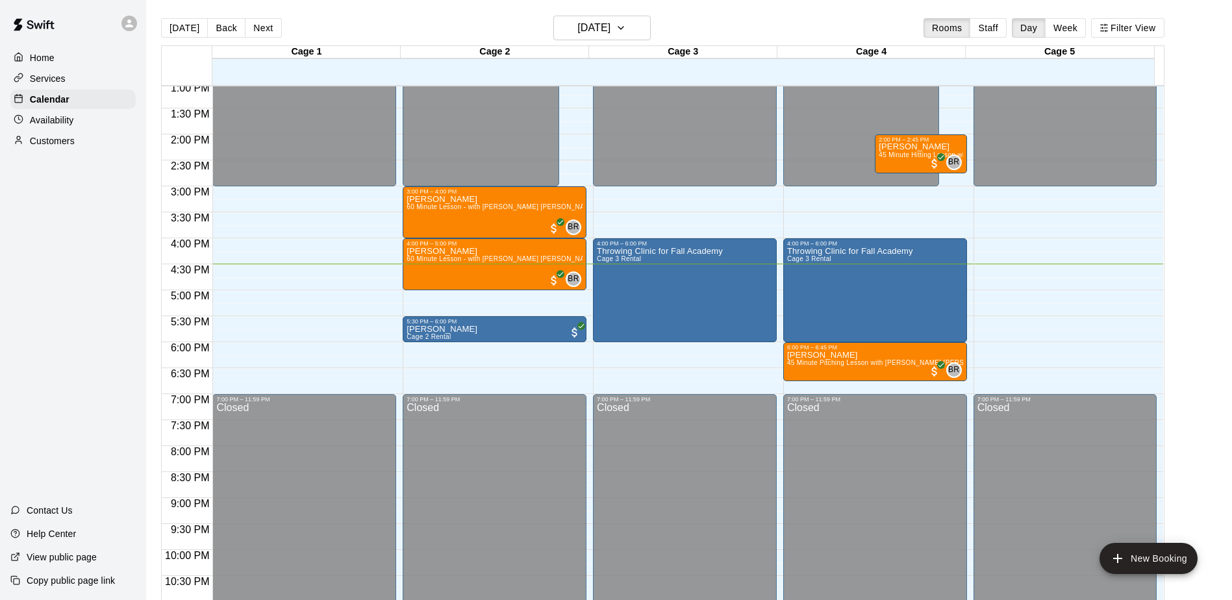
click at [90, 287] on div "Home Services Calendar Availability Customers Contact Us Help Center View publi…" at bounding box center [73, 300] width 146 height 600
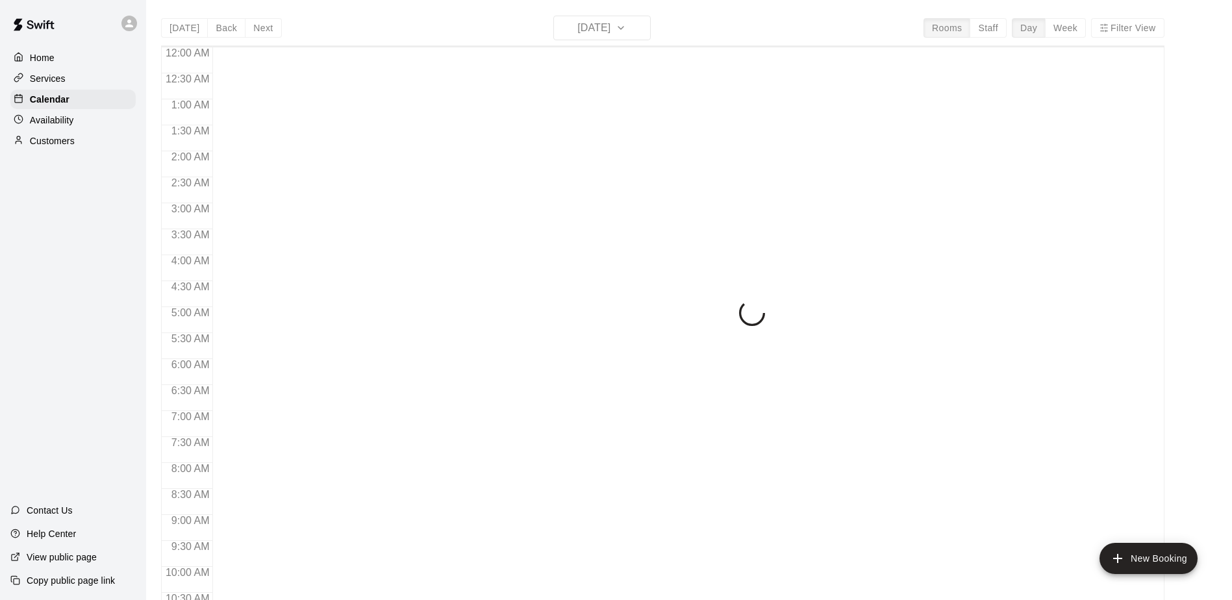
scroll to position [679, 0]
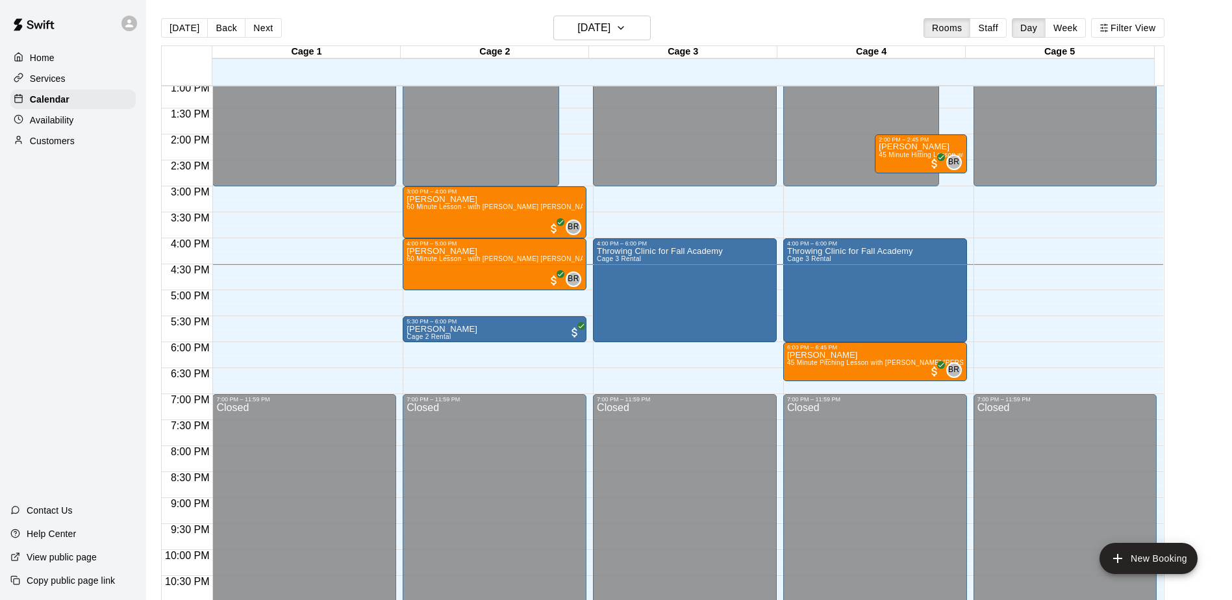
drag, startPoint x: 0, startPoint y: 0, endPoint x: 98, endPoint y: 253, distance: 271.6
click at [98, 253] on div "Home Services Calendar Availability Customers Contact Us Help Center View publi…" at bounding box center [73, 300] width 146 height 600
drag, startPoint x: 108, startPoint y: 297, endPoint x: 137, endPoint y: 284, distance: 32.0
click at [118, 293] on div "Home Services Calendar Availability Customers Contact Us Help Center View publi…" at bounding box center [73, 300] width 146 height 600
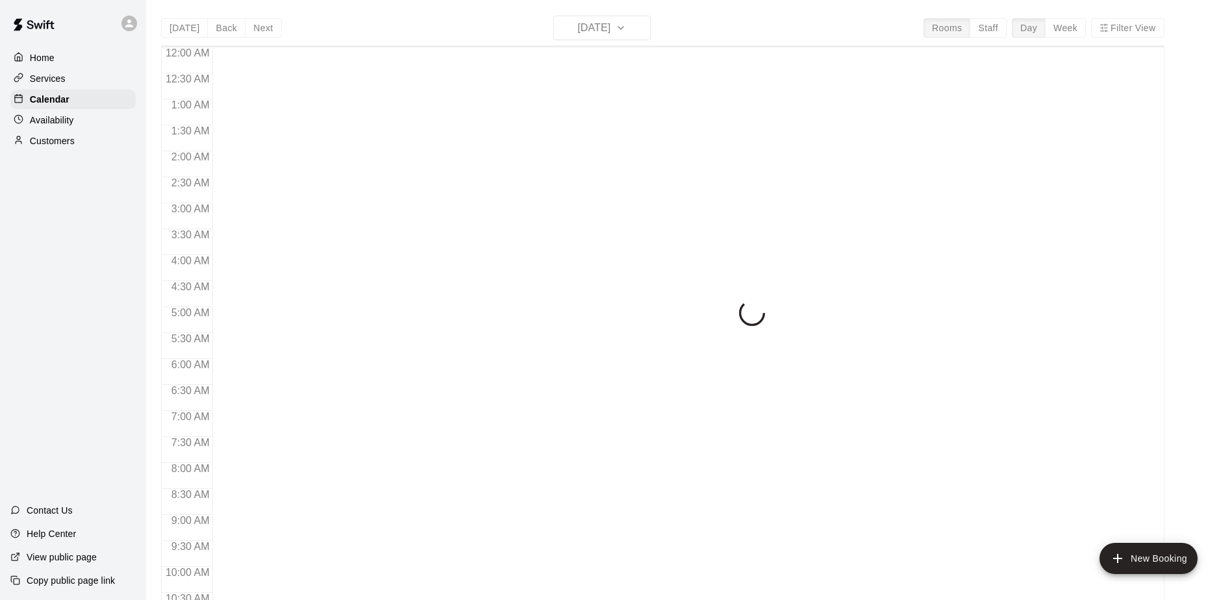
scroll to position [679, 0]
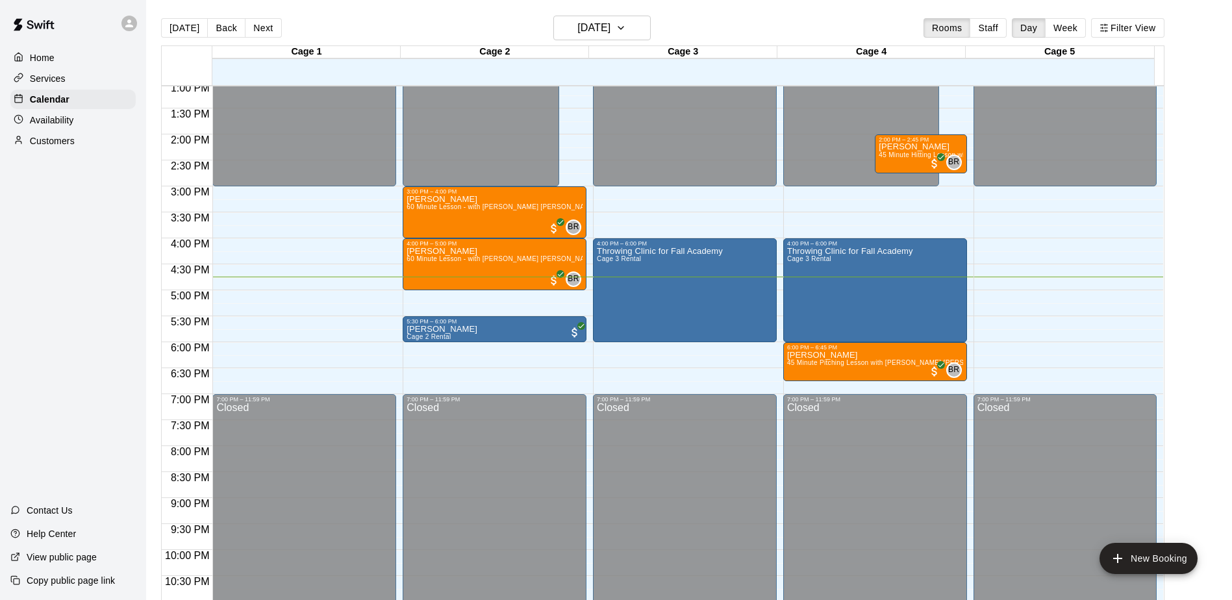
click at [66, 258] on div "Home Services Calendar Availability Customers Contact Us Help Center View publi…" at bounding box center [73, 300] width 146 height 600
click at [16, 273] on div "Home Services Calendar Availability Customers Contact Us Help Center View publi…" at bounding box center [73, 300] width 146 height 600
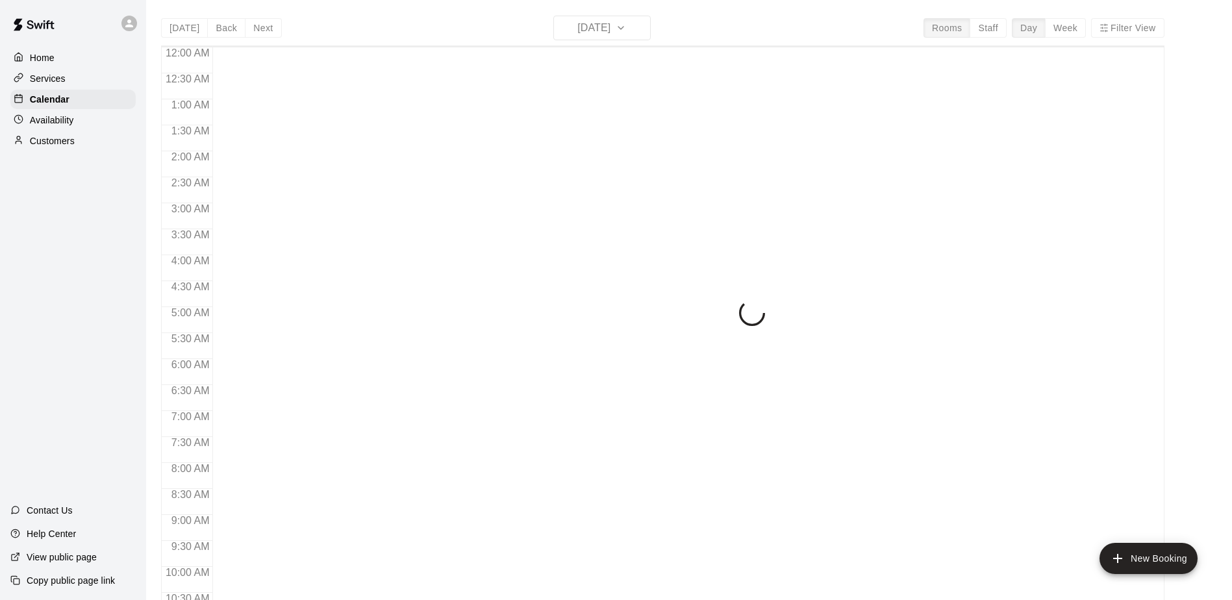
scroll to position [679, 0]
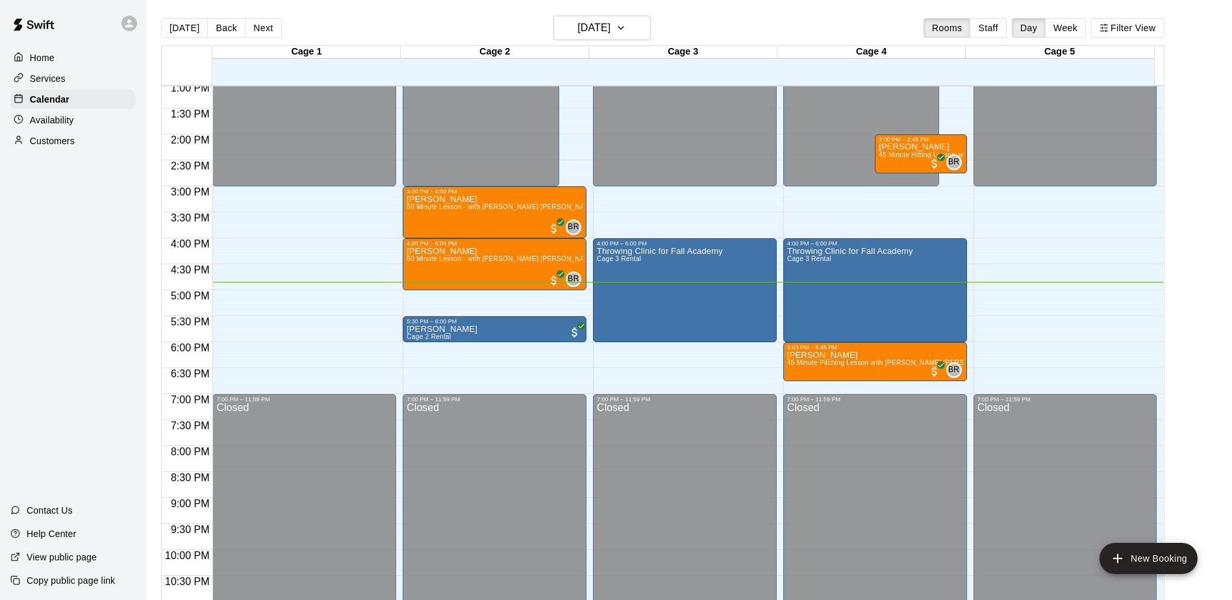
click at [112, 290] on div "Home Services Calendar Availability Customers Contact Us Help Center View publi…" at bounding box center [73, 300] width 146 height 600
click at [81, 292] on div "Home Services Calendar Availability Customers Contact Us Help Center View publi…" at bounding box center [73, 300] width 146 height 600
click at [78, 292] on div "Home Services Calendar Availability Customers Contact Us Help Center View publi…" at bounding box center [73, 300] width 146 height 600
click at [69, 241] on div "Home Services Calendar Availability Customers Contact Us Help Center View publi…" at bounding box center [73, 300] width 146 height 600
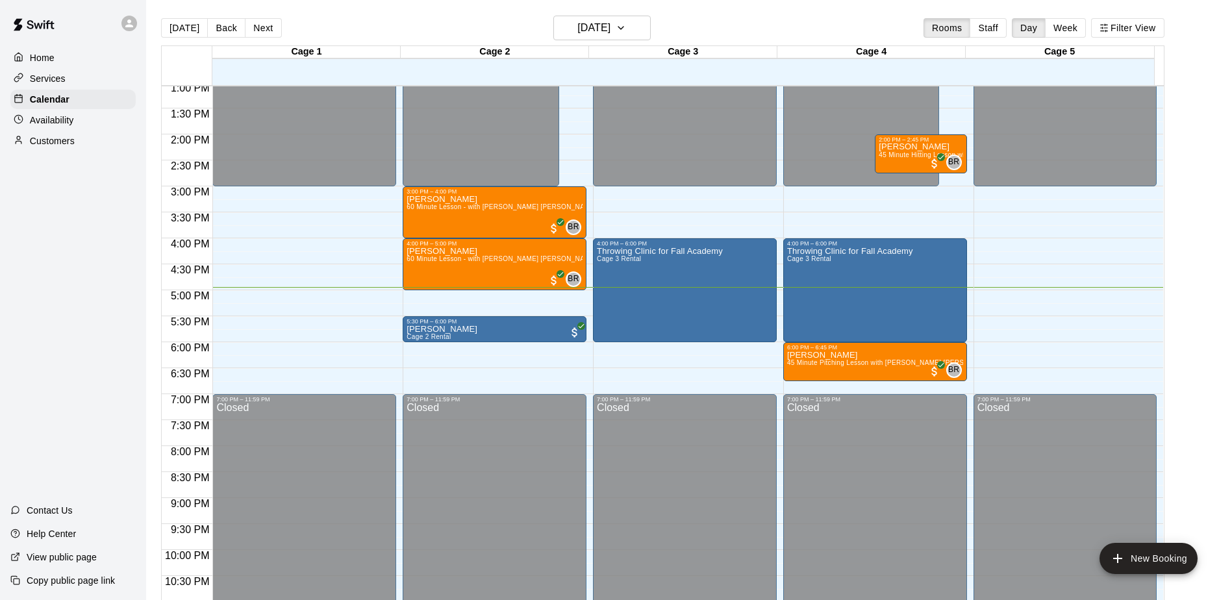
click at [69, 240] on div "Home Services Calendar Availability Customers Contact Us Help Center View publi…" at bounding box center [73, 300] width 146 height 600
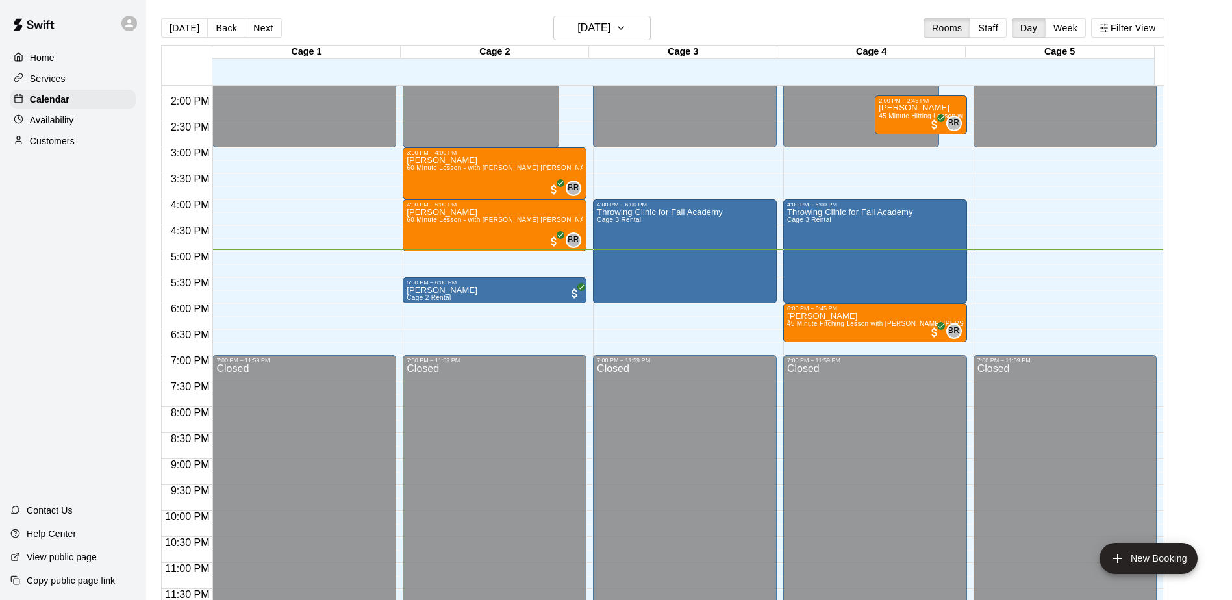
click at [105, 227] on div "Home Services Calendar Availability Customers Contact Us Help Center View publi…" at bounding box center [73, 300] width 146 height 600
click at [96, 227] on div "Home Services Calendar Availability Customers Contact Us Help Center View publi…" at bounding box center [73, 300] width 146 height 600
click at [106, 227] on div "Home Services Calendar Availability Customers Contact Us Help Center View publi…" at bounding box center [73, 300] width 146 height 600
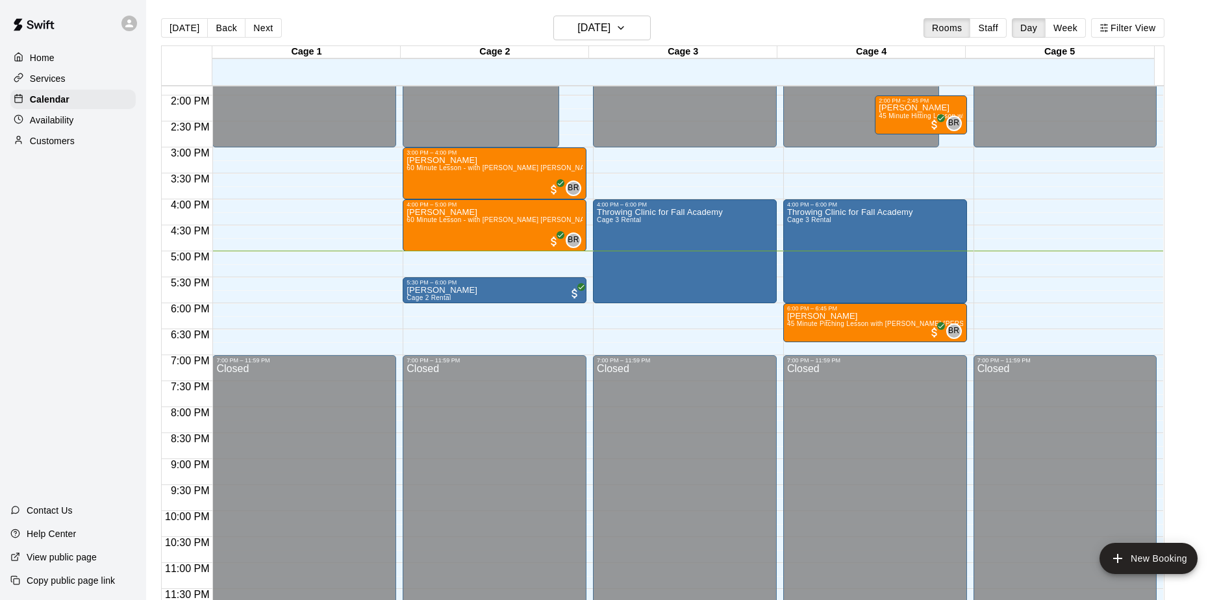
click at [106, 227] on div "Home Services Calendar Availability Customers Contact Us Help Center View publi…" at bounding box center [73, 300] width 146 height 600
click at [84, 224] on div "Home Services Calendar Availability Customers Contact Us Help Center View publi…" at bounding box center [73, 300] width 146 height 600
click at [84, 248] on div "Home Services Calendar Availability Customers Contact Us Help Center View publi…" at bounding box center [73, 300] width 146 height 600
click at [73, 247] on div "Home Services Calendar Availability Customers Contact Us Help Center View publi…" at bounding box center [73, 300] width 146 height 600
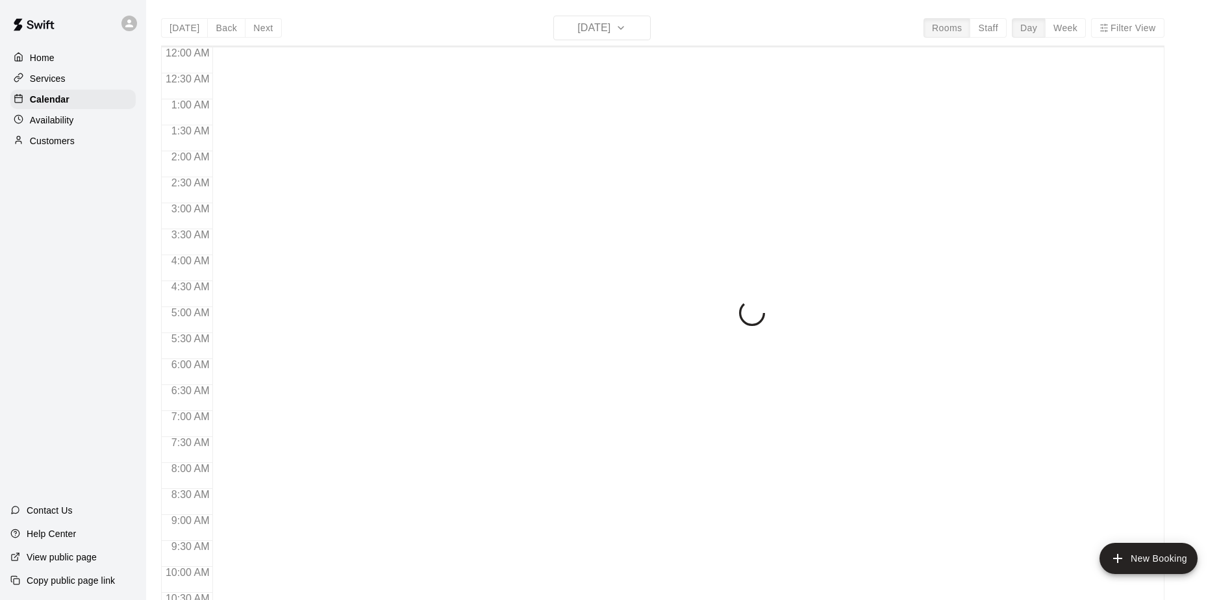
scroll to position [679, 0]
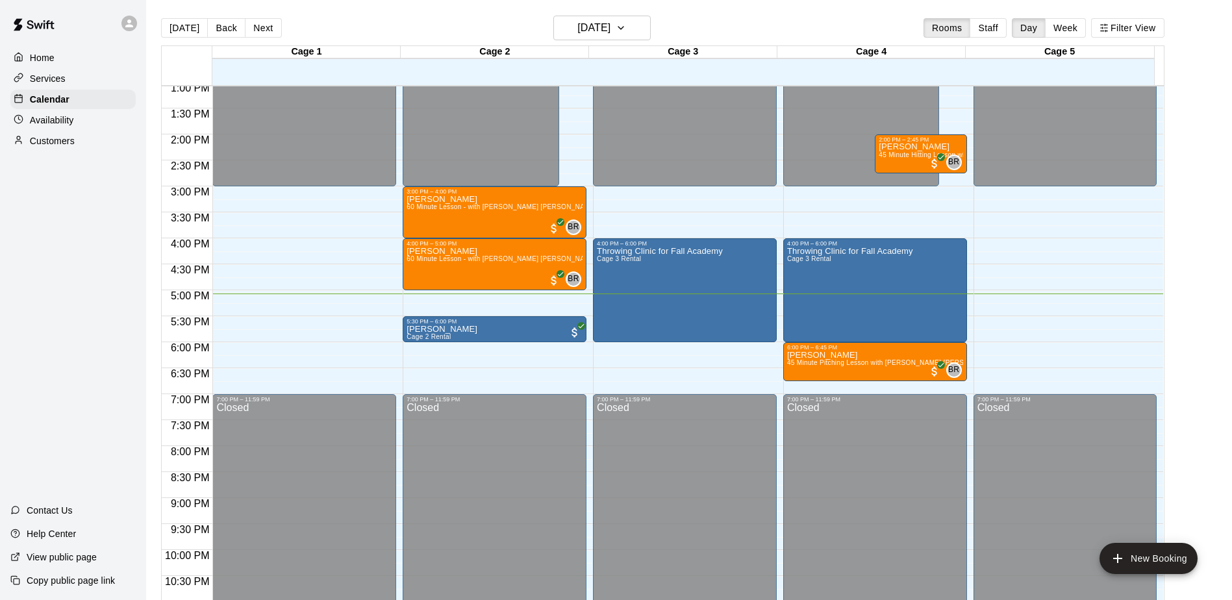
click at [92, 265] on div "Home Services Calendar Availability Customers Contact Us Help Center View publi…" at bounding box center [73, 300] width 146 height 600
click at [106, 242] on div "Home Services Calendar Availability Customers Contact Us Help Center View publi…" at bounding box center [73, 300] width 146 height 600
click at [62, 349] on div "Home Services Calendar Availability Customers Contact Us Help Center View publi…" at bounding box center [73, 300] width 146 height 600
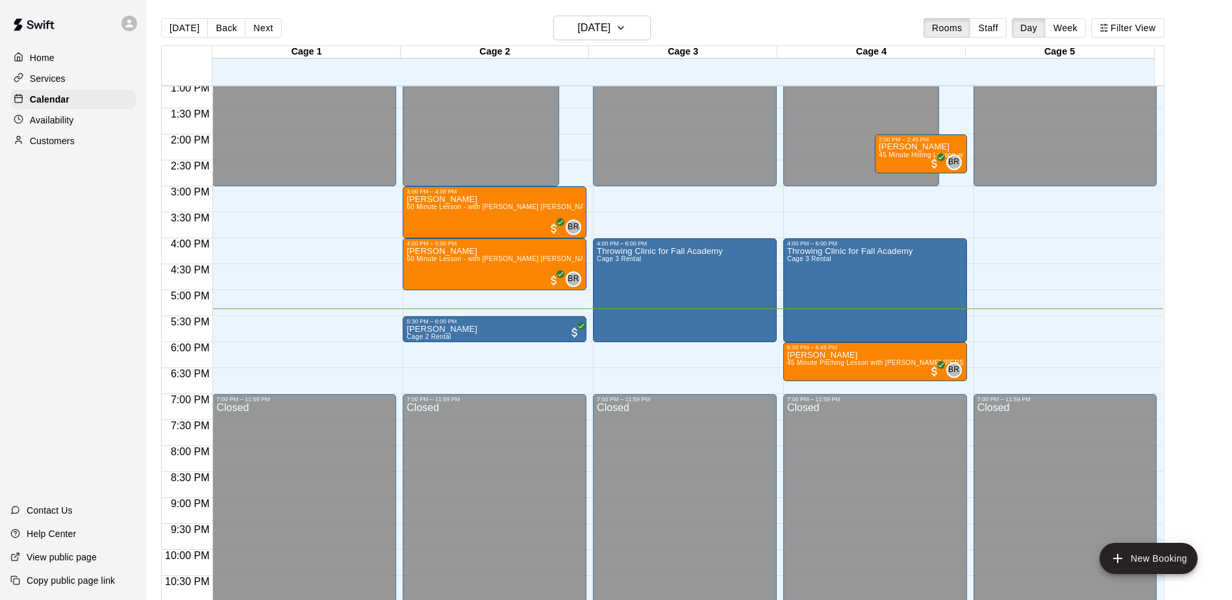
click at [77, 353] on div "Home Services Calendar Availability Customers Contact Us Help Center View publi…" at bounding box center [73, 300] width 146 height 600
click at [101, 288] on div "Home Services Calendar Availability Customers Contact Us Help Center View publi…" at bounding box center [73, 300] width 146 height 600
drag, startPoint x: 73, startPoint y: 241, endPoint x: 67, endPoint y: 246, distance: 8.3
click at [68, 247] on div "Home Services Calendar Availability Customers Contact Us Help Center View publi…" at bounding box center [73, 300] width 146 height 600
drag, startPoint x: 68, startPoint y: 245, endPoint x: 69, endPoint y: 234, distance: 11.1
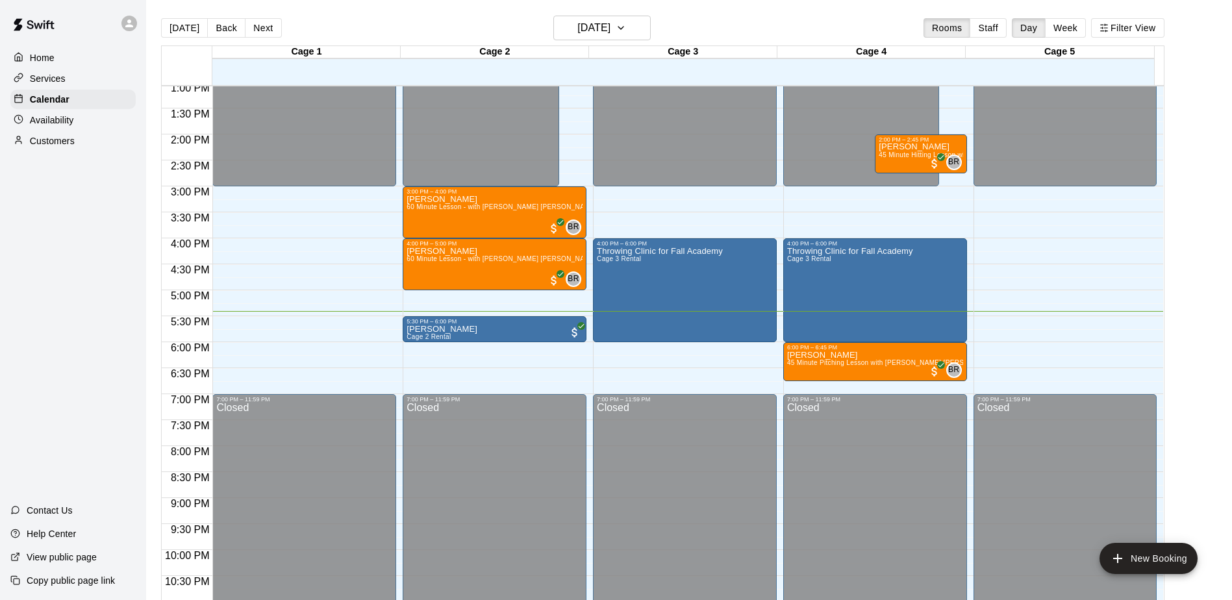
click at [69, 240] on div "Home Services Calendar Availability Customers Contact Us Help Center View publi…" at bounding box center [73, 300] width 146 height 600
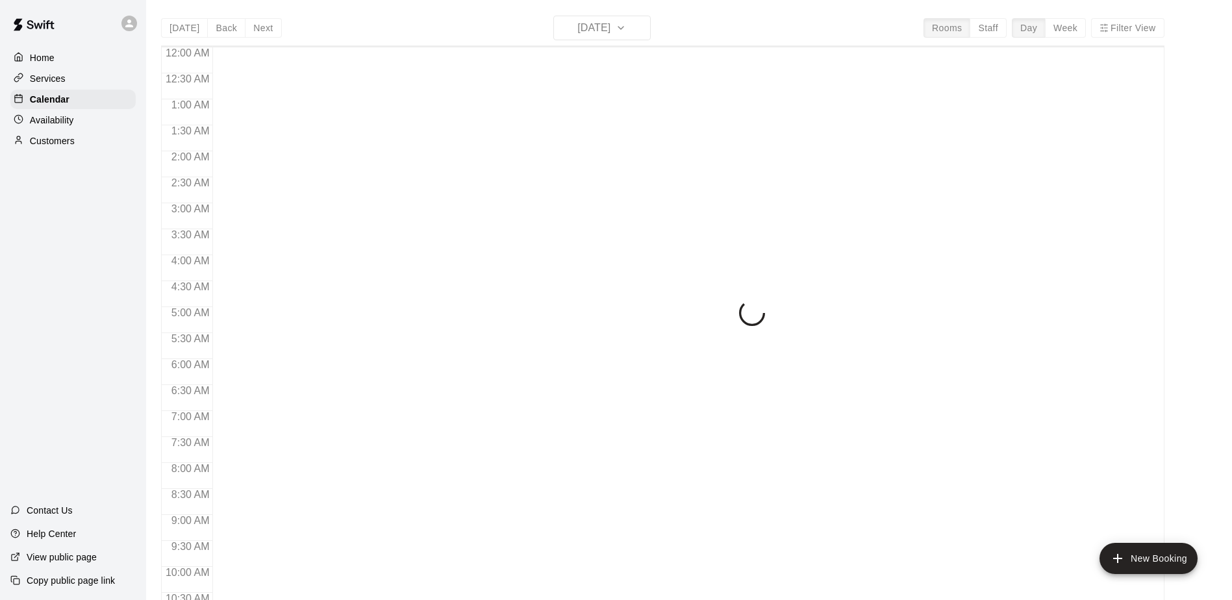
scroll to position [679, 0]
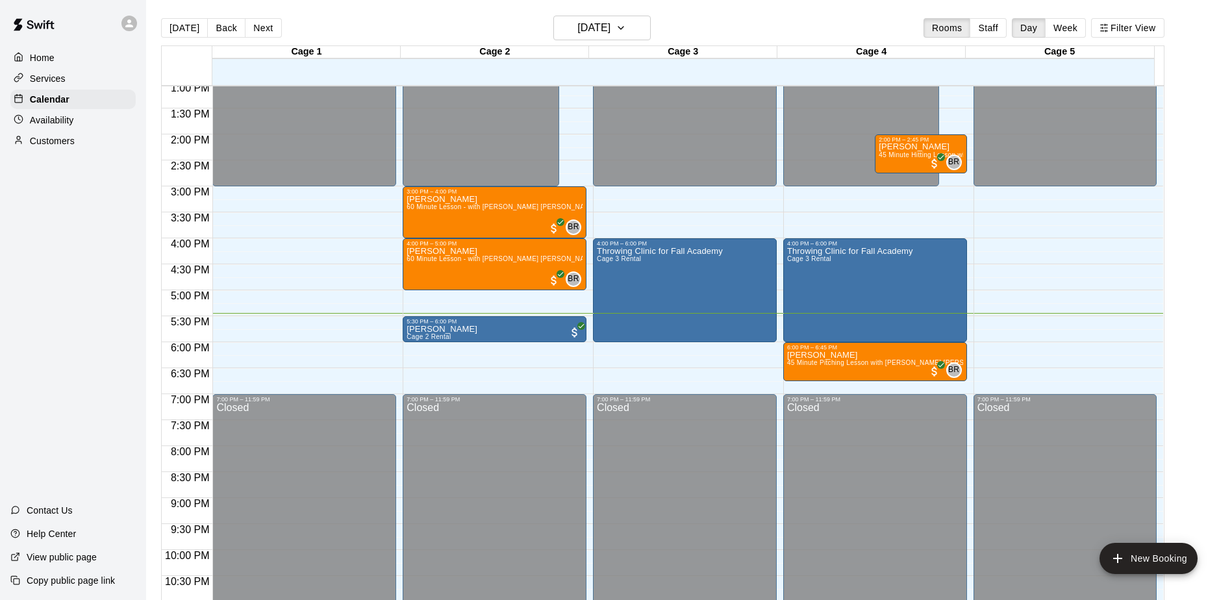
click at [48, 236] on div "Home Services Calendar Availability Customers Contact Us Help Center View publi…" at bounding box center [73, 300] width 146 height 600
click at [67, 278] on div "Home Services Calendar Availability Customers Contact Us Help Center View publi…" at bounding box center [73, 300] width 146 height 600
drag, startPoint x: 71, startPoint y: 271, endPoint x: 70, endPoint y: 264, distance: 7.9
click at [70, 264] on div "Home Services Calendar Availability Customers Contact Us Help Center View publi…" at bounding box center [73, 300] width 146 height 600
click at [68, 208] on div "Home Services Calendar Availability Customers Contact Us Help Center View publi…" at bounding box center [73, 300] width 146 height 600
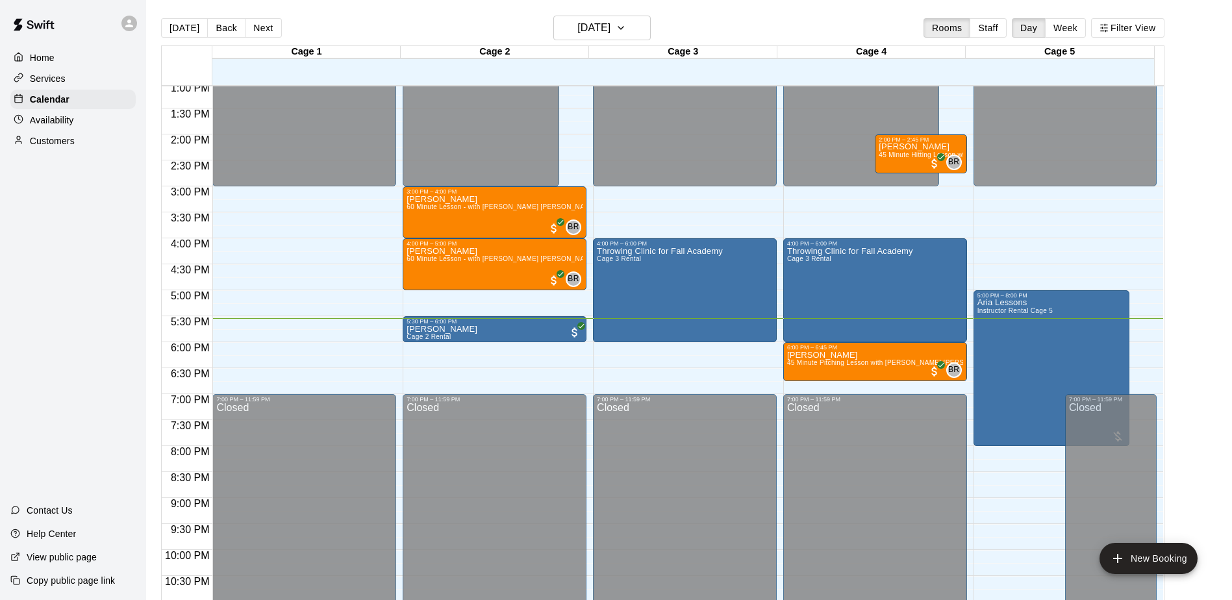
click at [58, 140] on p "Customers" at bounding box center [52, 140] width 45 height 13
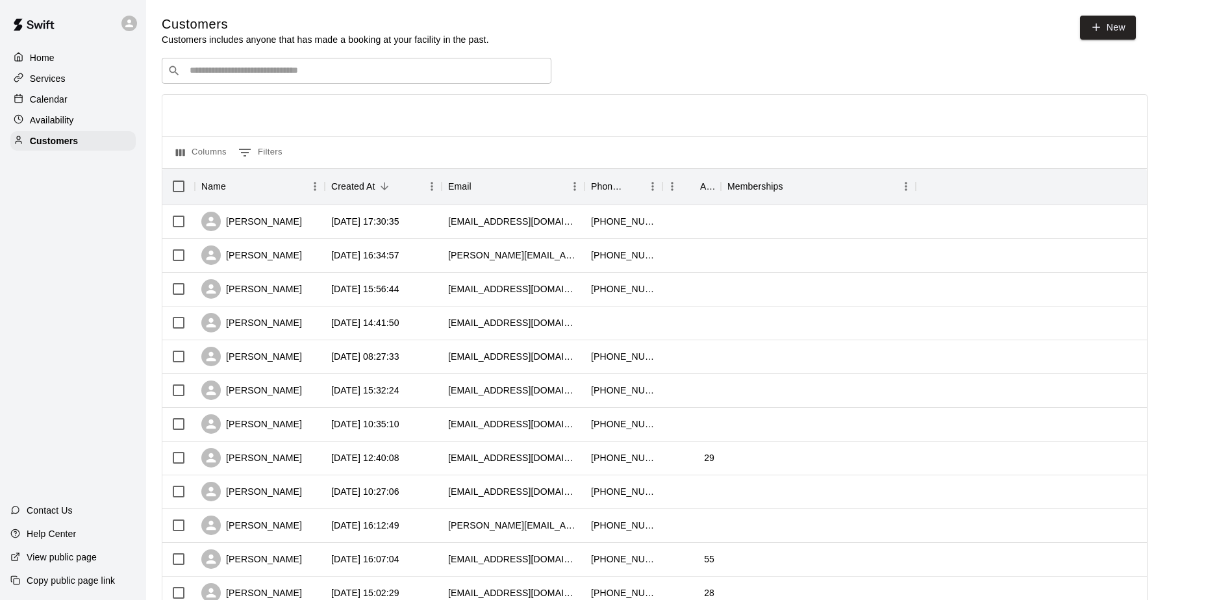
click at [79, 231] on div "Home Services Calendar Availability Customers Contact Us Help Center View publi…" at bounding box center [73, 300] width 146 height 600
click at [57, 97] on p "Calendar" at bounding box center [49, 99] width 38 height 13
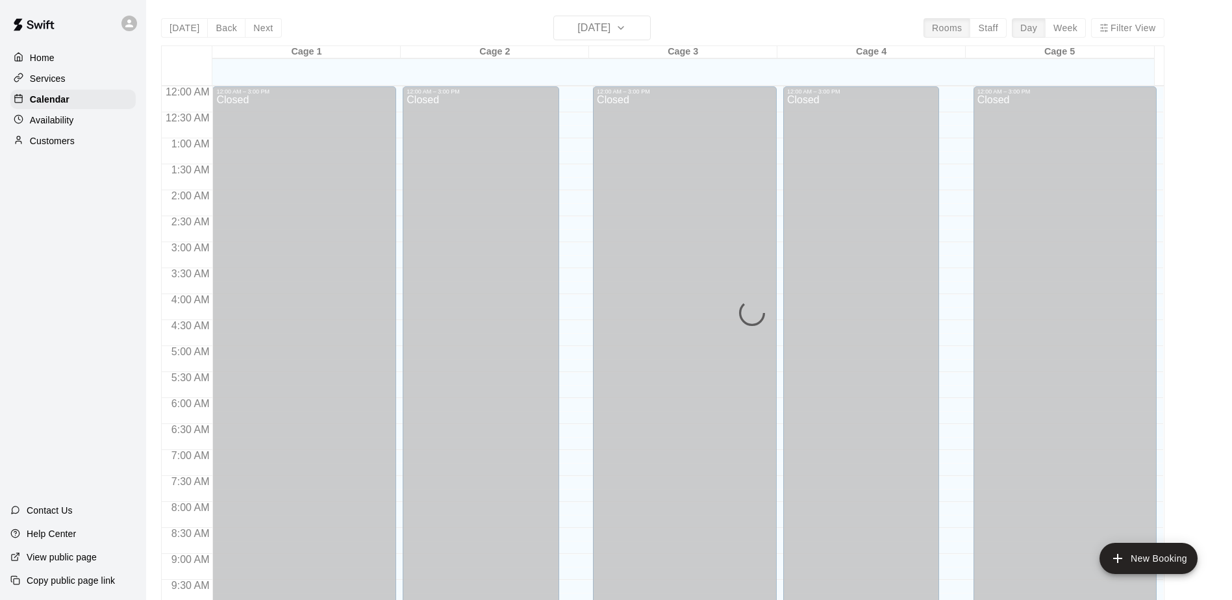
scroll to position [679, 0]
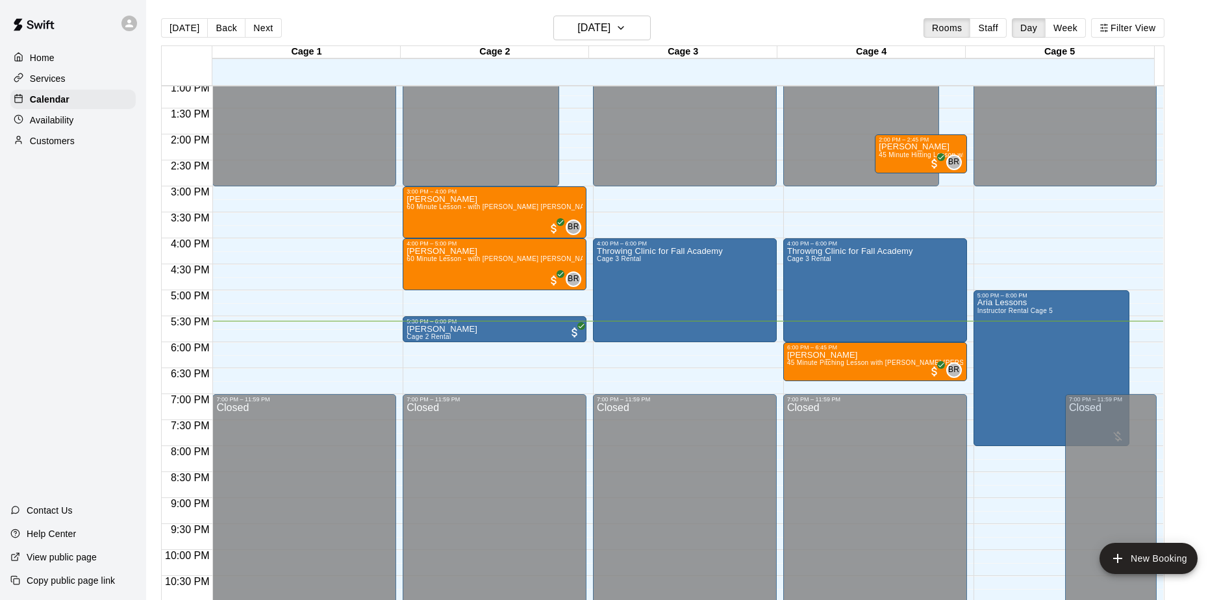
click at [108, 243] on div "Home Services Calendar Availability Customers Contact Us Help Center View publi…" at bounding box center [73, 300] width 146 height 600
click at [106, 245] on div "Home Services Calendar Availability Customers Contact Us Help Center View publi…" at bounding box center [73, 300] width 146 height 600
click at [81, 140] on div "Customers" at bounding box center [72, 140] width 125 height 19
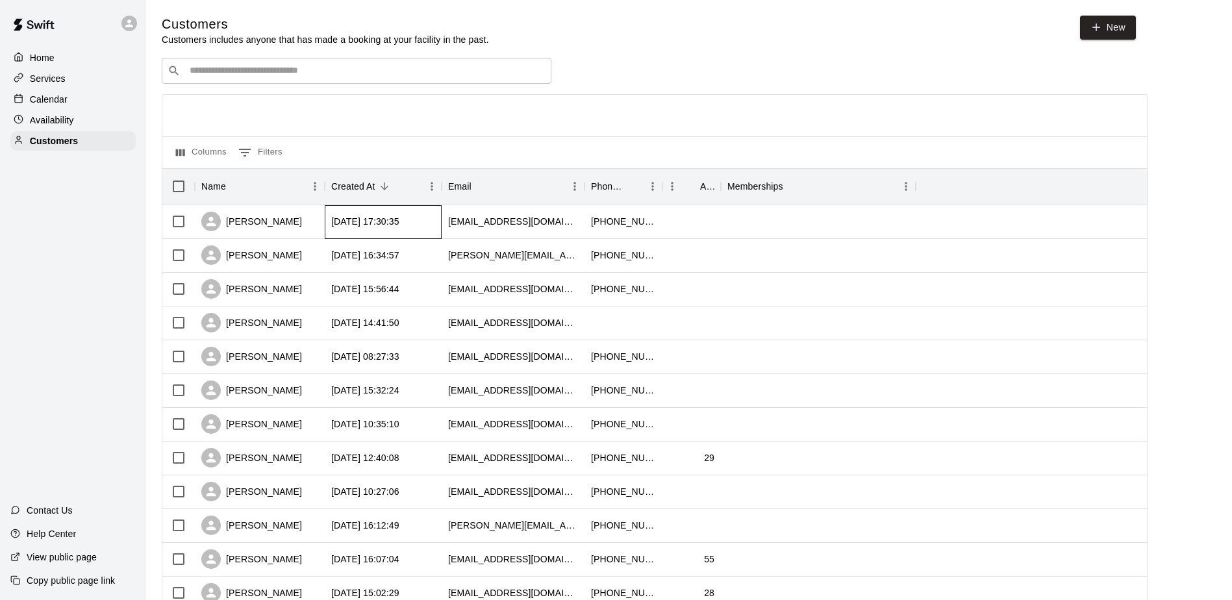
click at [399, 225] on div "2025-08-19 17:30:35" at bounding box center [365, 221] width 68 height 13
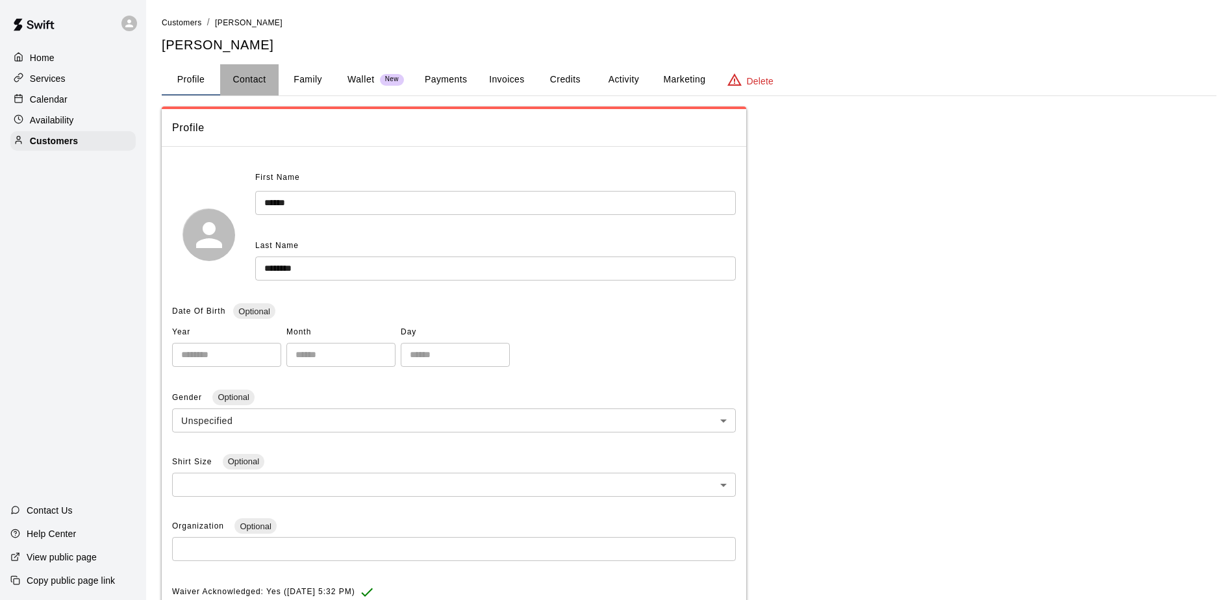
click at [254, 79] on button "Contact" at bounding box center [249, 79] width 58 height 31
select select "**"
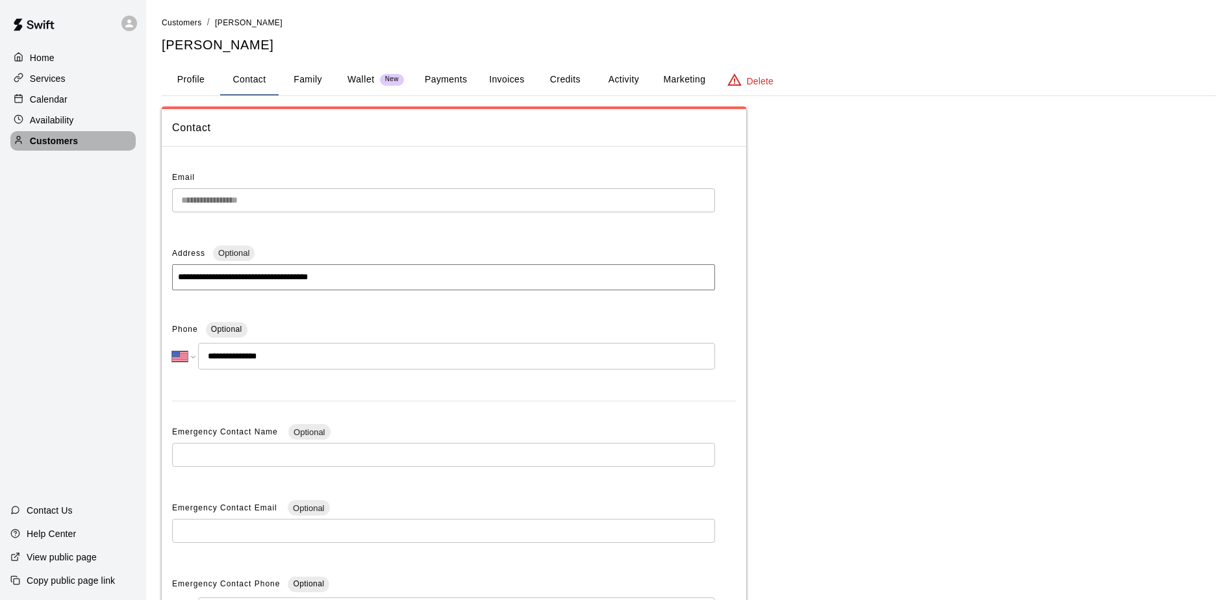
click at [34, 141] on p "Customers" at bounding box center [54, 140] width 48 height 13
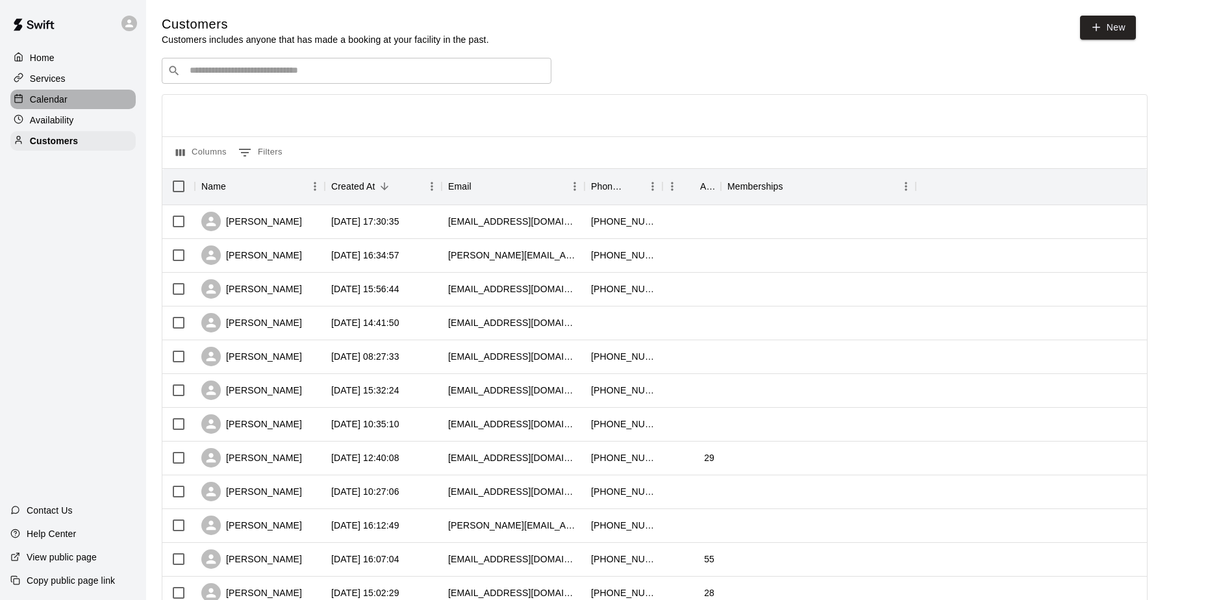
click at [48, 94] on p "Calendar" at bounding box center [49, 99] width 38 height 13
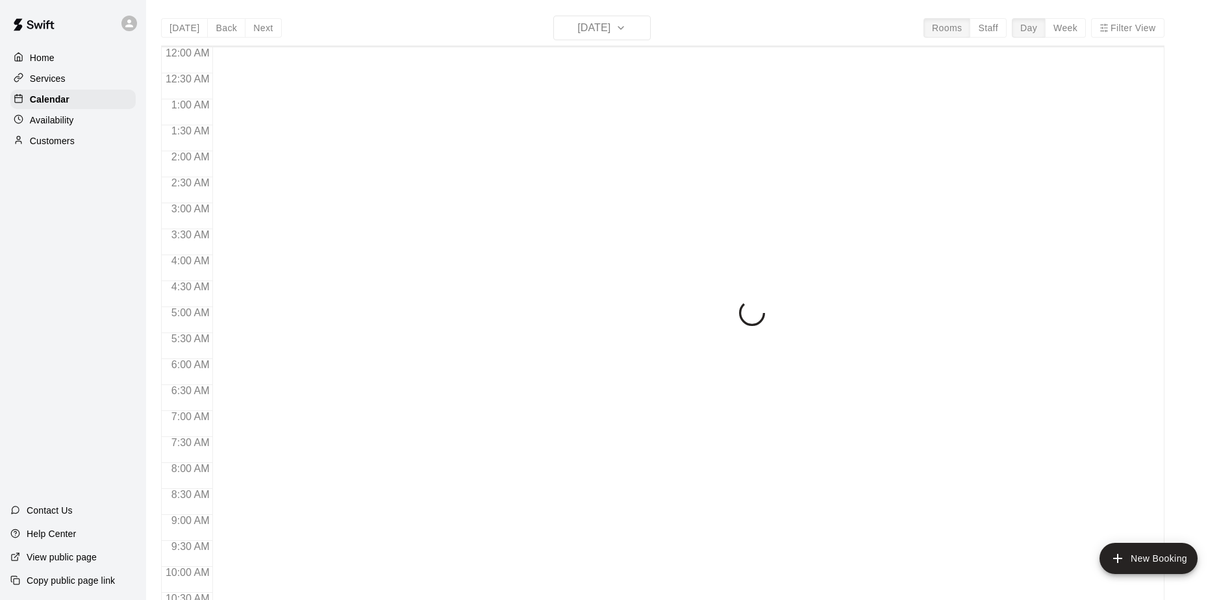
scroll to position [679, 0]
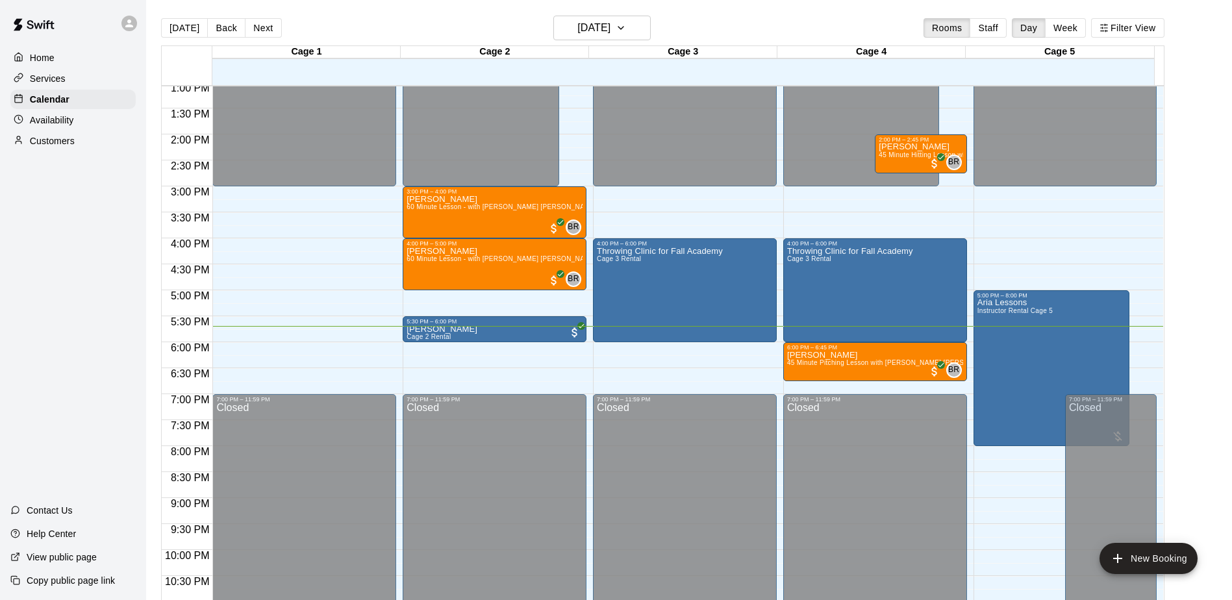
click at [99, 303] on div "Home Services Calendar Availability Customers Contact Us Help Center View publi…" at bounding box center [73, 300] width 146 height 600
click at [51, 207] on div "Home Services Calendar Availability Customers Contact Us Help Center View publi…" at bounding box center [73, 300] width 146 height 600
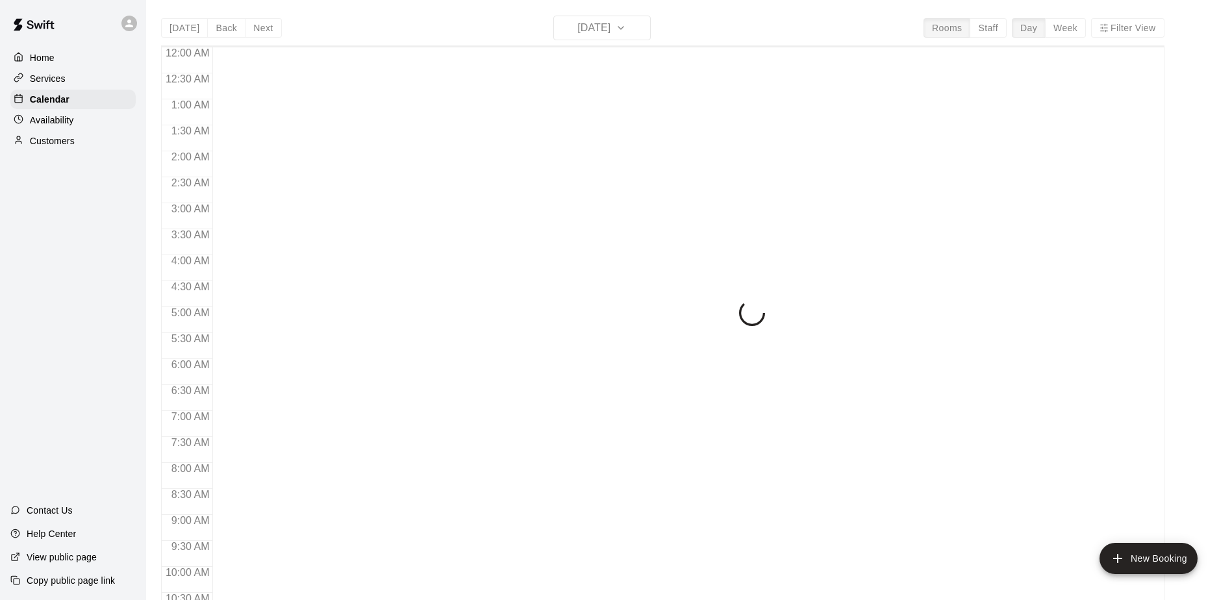
scroll to position [679, 0]
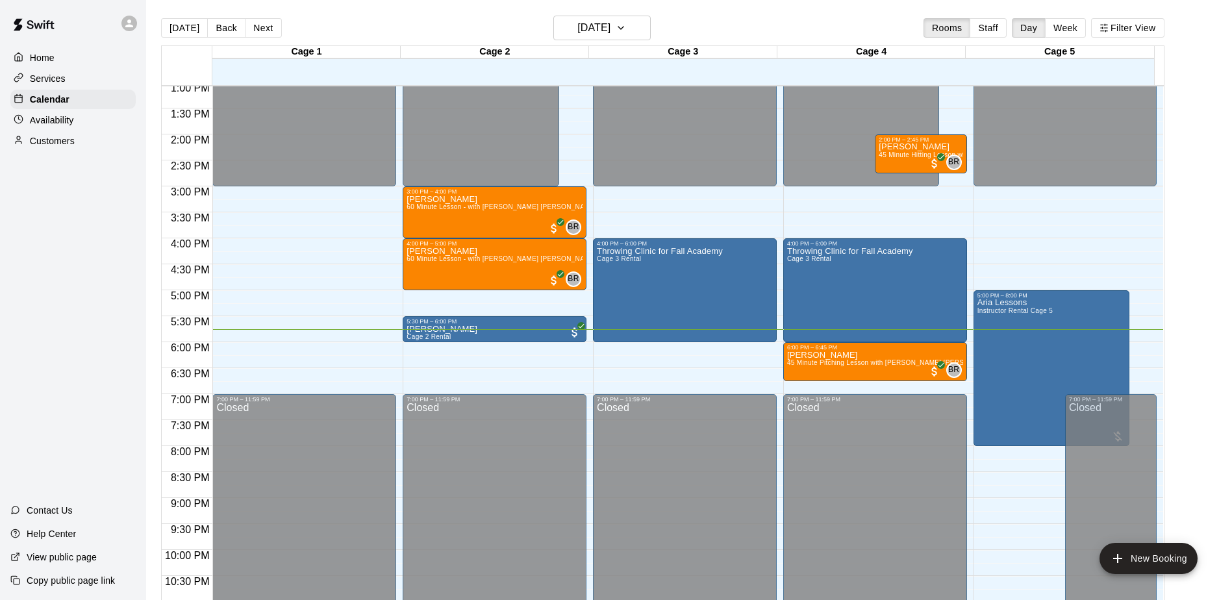
click at [125, 281] on div "Home Services Calendar Availability Customers Contact Us Help Center View publi…" at bounding box center [73, 300] width 146 height 600
click at [108, 236] on div "Home Services Calendar Availability Customers Contact Us Help Center View publi…" at bounding box center [73, 300] width 146 height 600
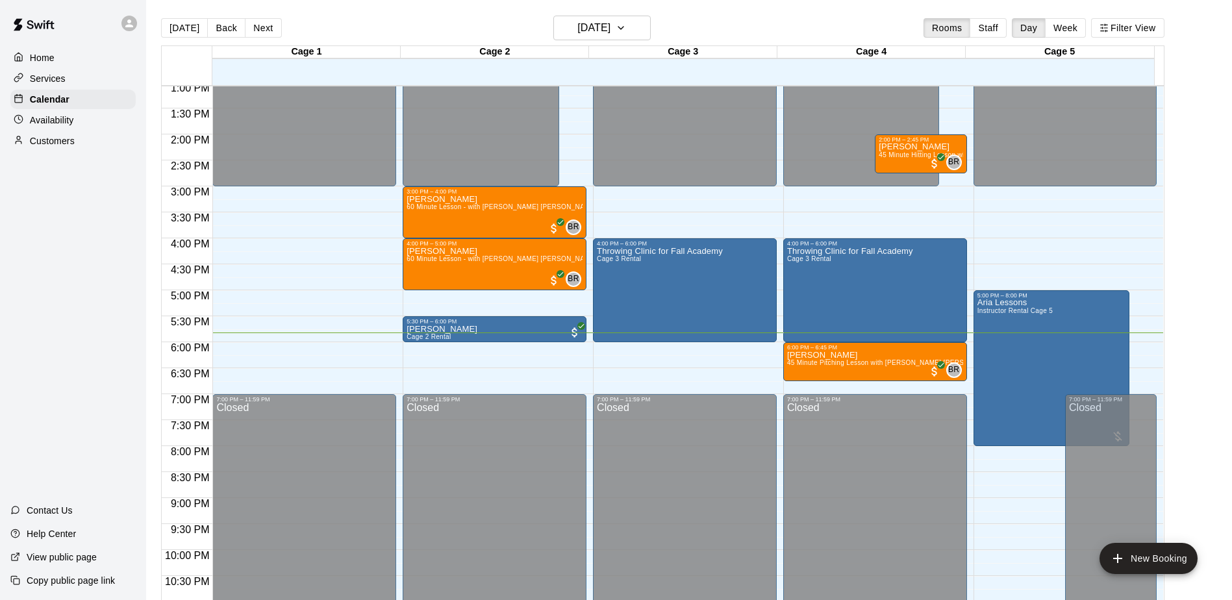
click at [108, 236] on div "Home Services Calendar Availability Customers Contact Us Help Center View publi…" at bounding box center [73, 300] width 146 height 600
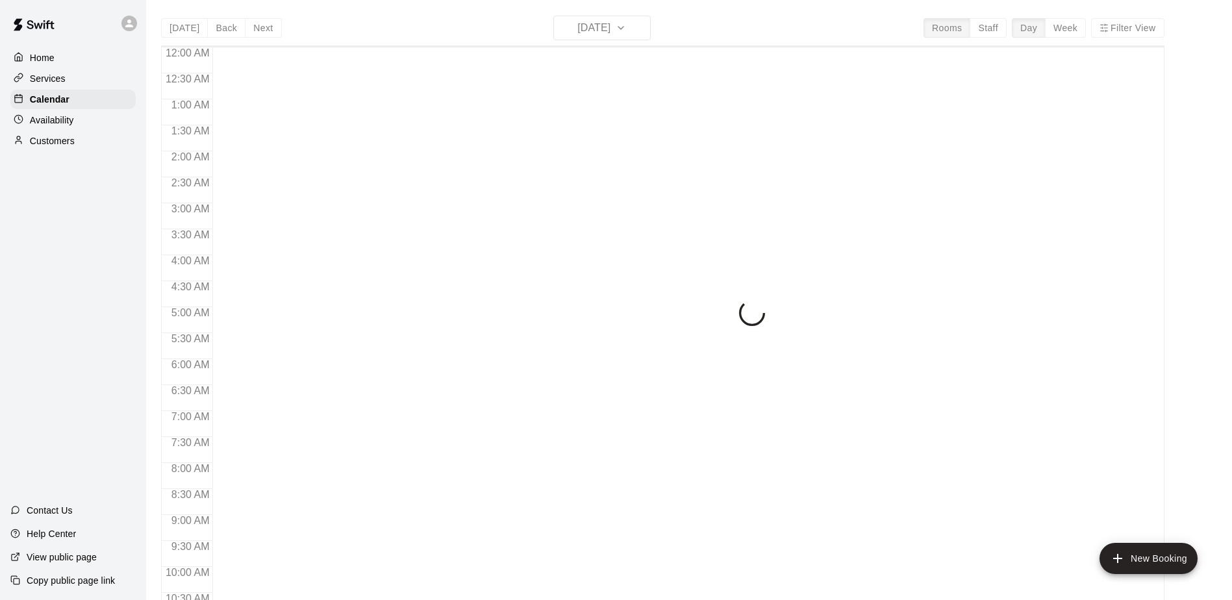
scroll to position [679, 0]
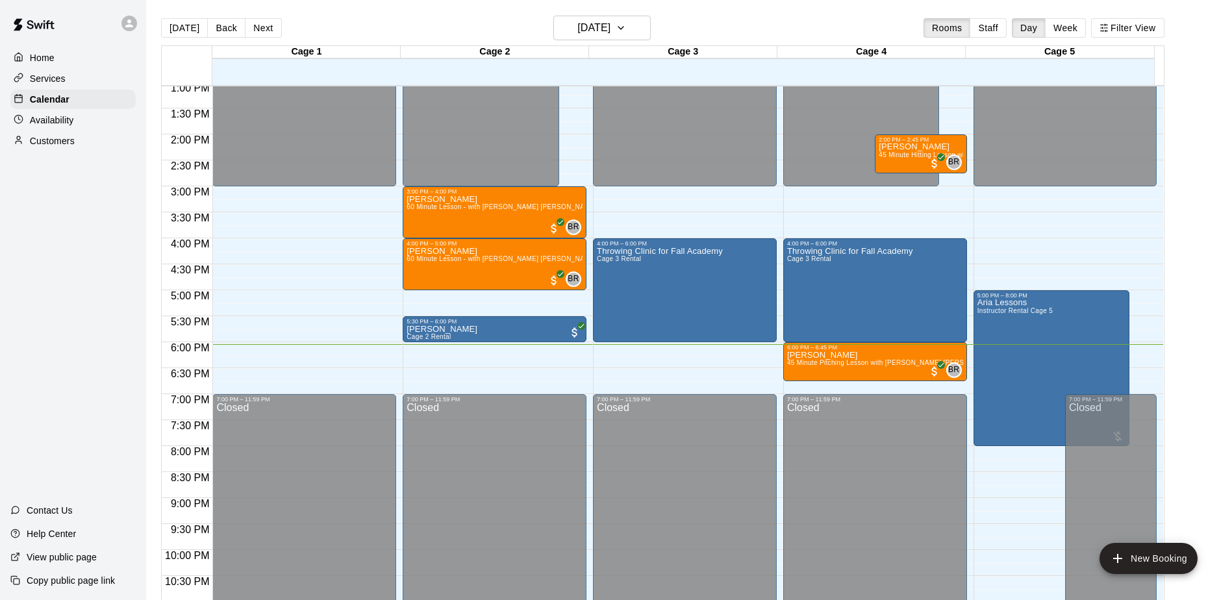
click at [65, 220] on div "Home Services Calendar Availability Customers Contact Us Help Center View publi…" at bounding box center [73, 300] width 146 height 600
click at [54, 277] on div "Home Services Calendar Availability Customers Contact Us Help Center View publi…" at bounding box center [73, 300] width 146 height 600
click at [53, 275] on div "Home Services Calendar Availability Customers Contact Us Help Center View publi…" at bounding box center [73, 300] width 146 height 600
click at [70, 227] on div "Home Services Calendar Availability Customers Contact Us Help Center View publi…" at bounding box center [73, 300] width 146 height 600
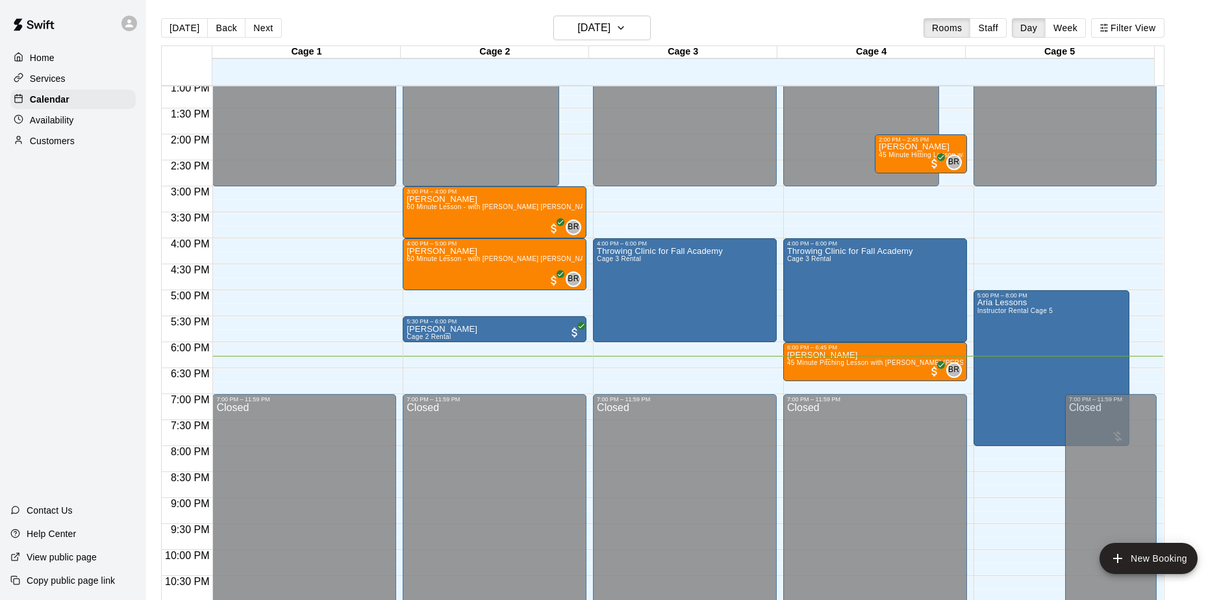
click at [73, 225] on div "Home Services Calendar Availability Customers Contact Us Help Center View publi…" at bounding box center [73, 300] width 146 height 600
click at [71, 147] on p "Customers" at bounding box center [52, 140] width 45 height 13
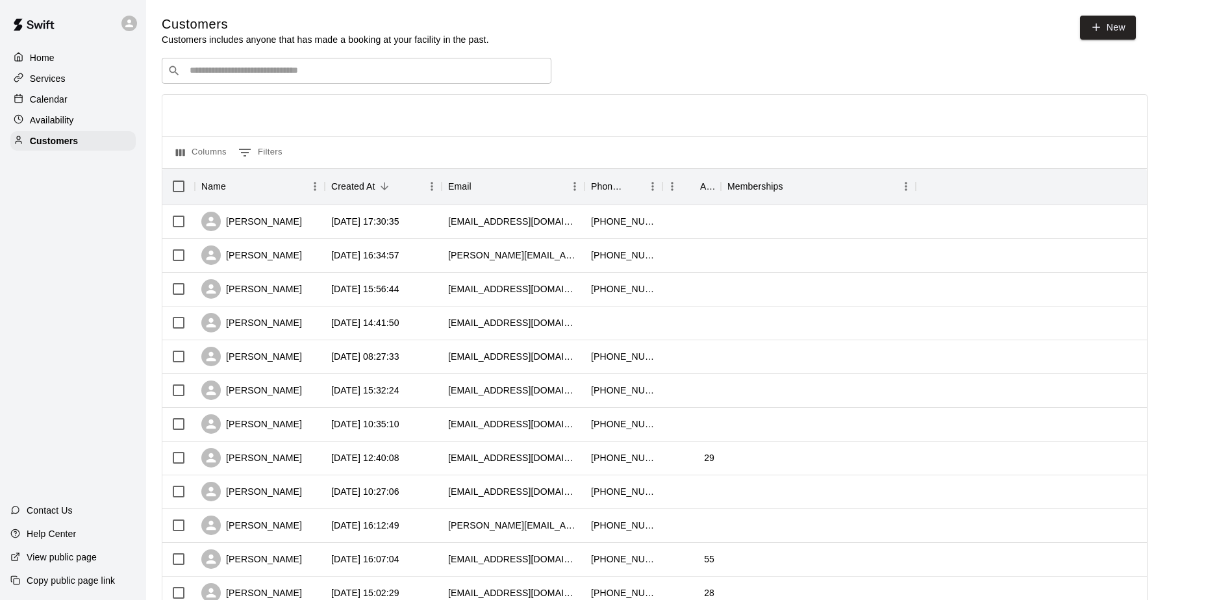
click at [49, 101] on p "Calendar" at bounding box center [49, 99] width 38 height 13
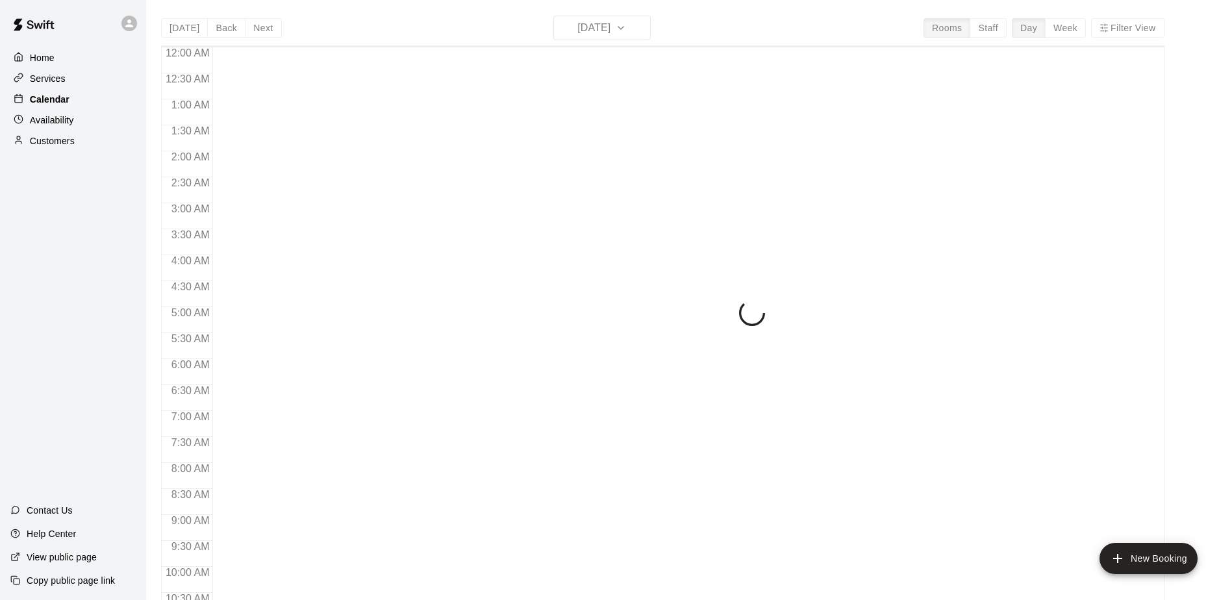
scroll to position [679, 0]
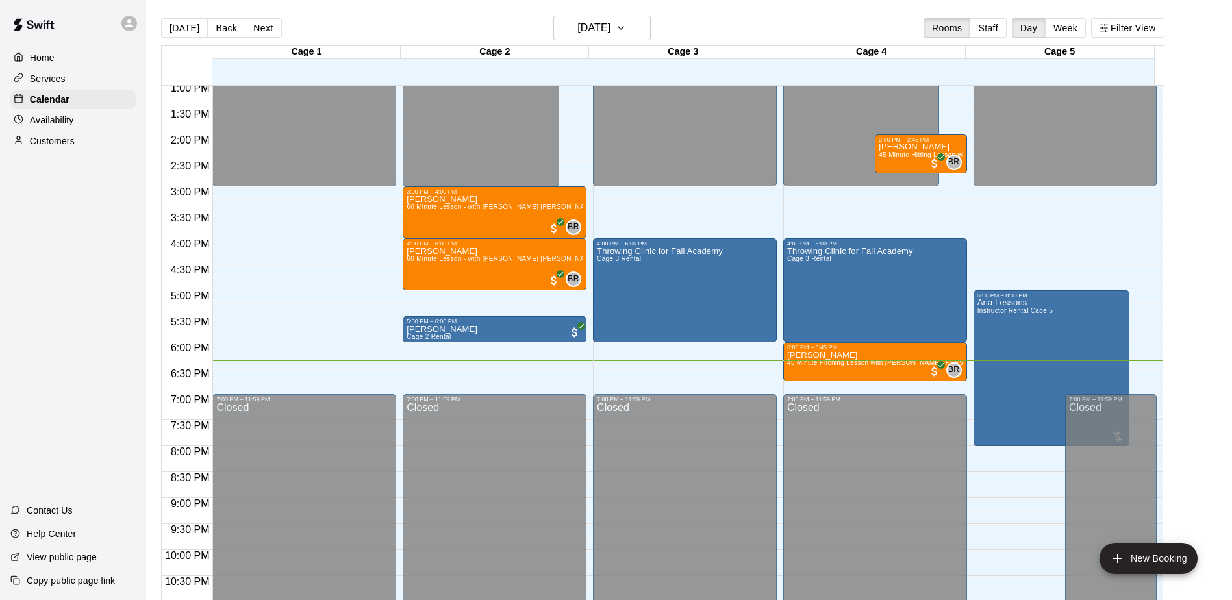
click at [72, 292] on div "Home Services Calendar Availability Customers Contact Us Help Center View publi…" at bounding box center [73, 300] width 146 height 600
